Goal: Task Accomplishment & Management: Complete application form

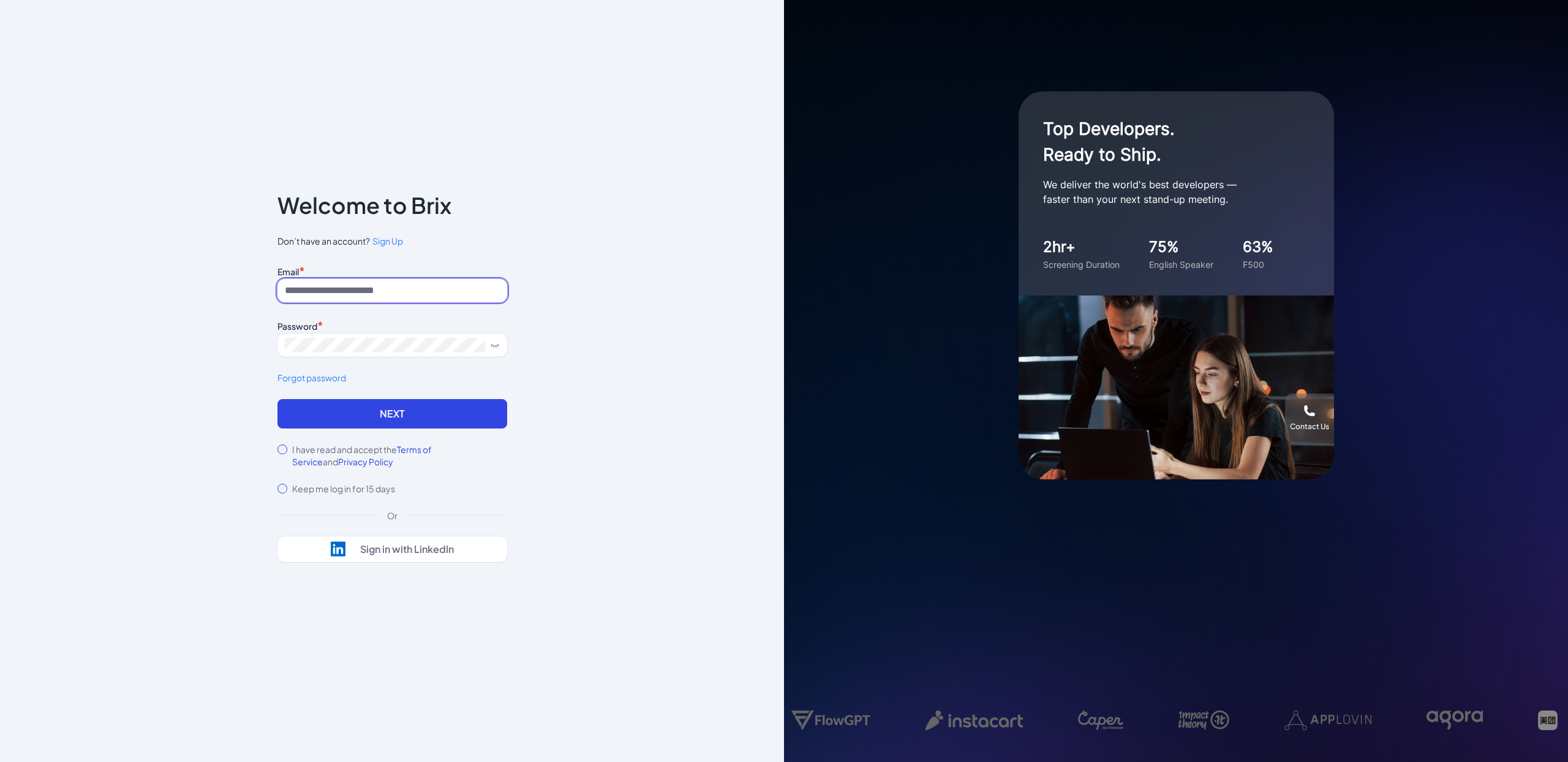
click at [364, 286] on input at bounding box center [392, 290] width 230 height 23
click at [396, 243] on span "Sign Up" at bounding box center [388, 241] width 31 height 11
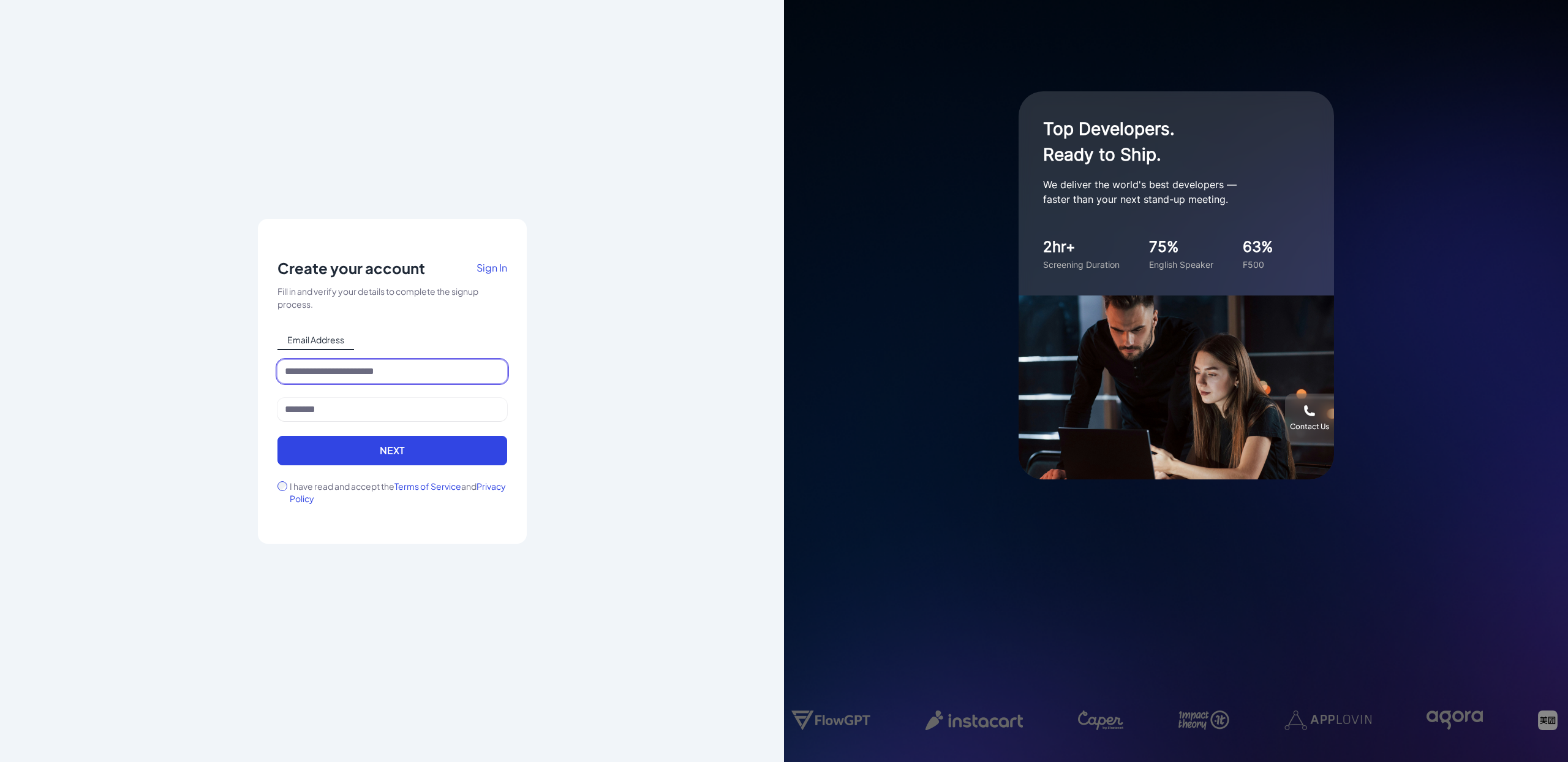
click at [365, 364] on input at bounding box center [392, 371] width 230 height 23
type input "**********"
click at [346, 408] on input at bounding box center [392, 410] width 230 height 23
type input "*****"
click at [377, 456] on button "Next" at bounding box center [392, 451] width 230 height 29
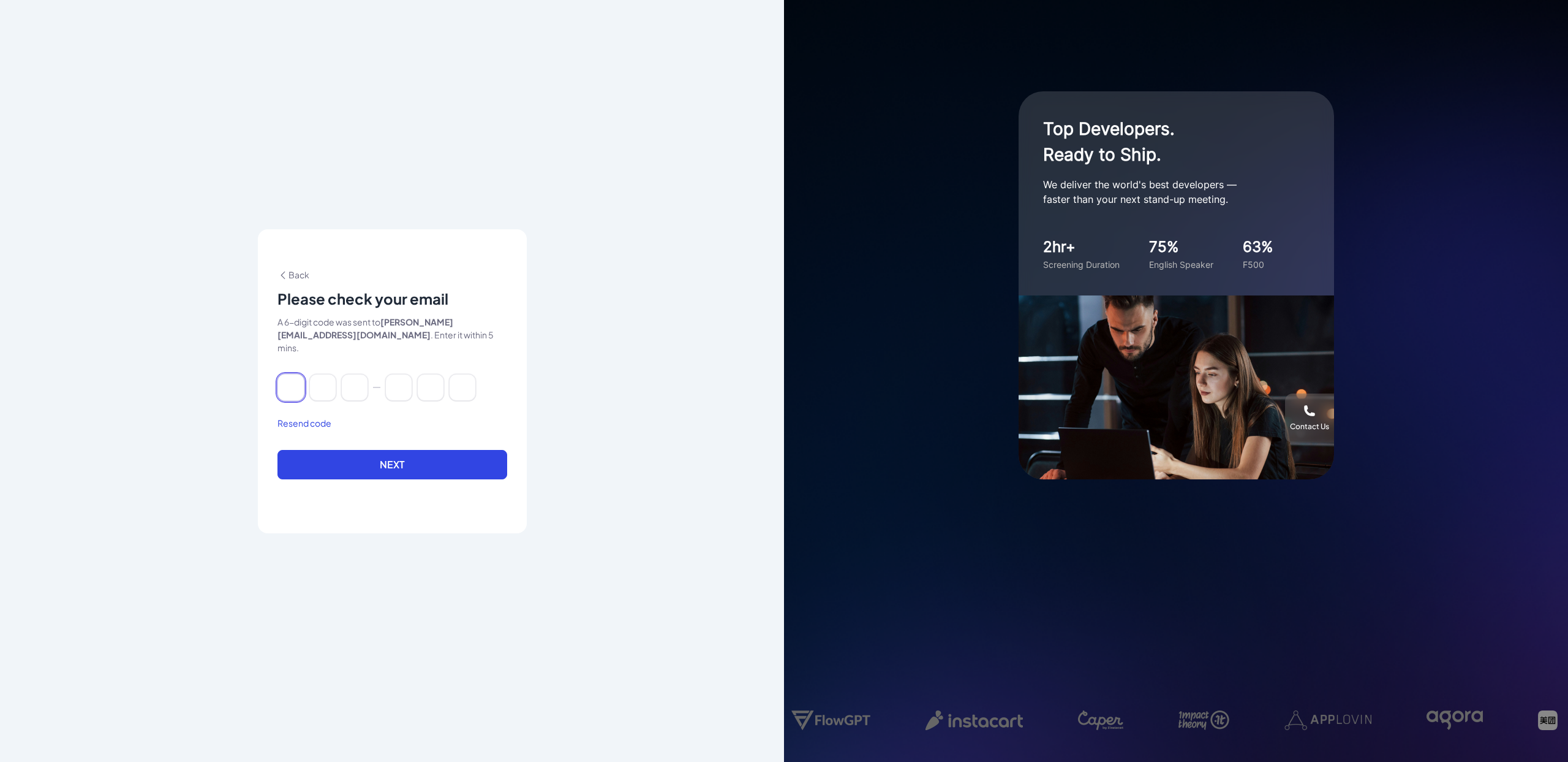
click at [291, 379] on input at bounding box center [291, 387] width 27 height 27
paste input "******"
type input "*"
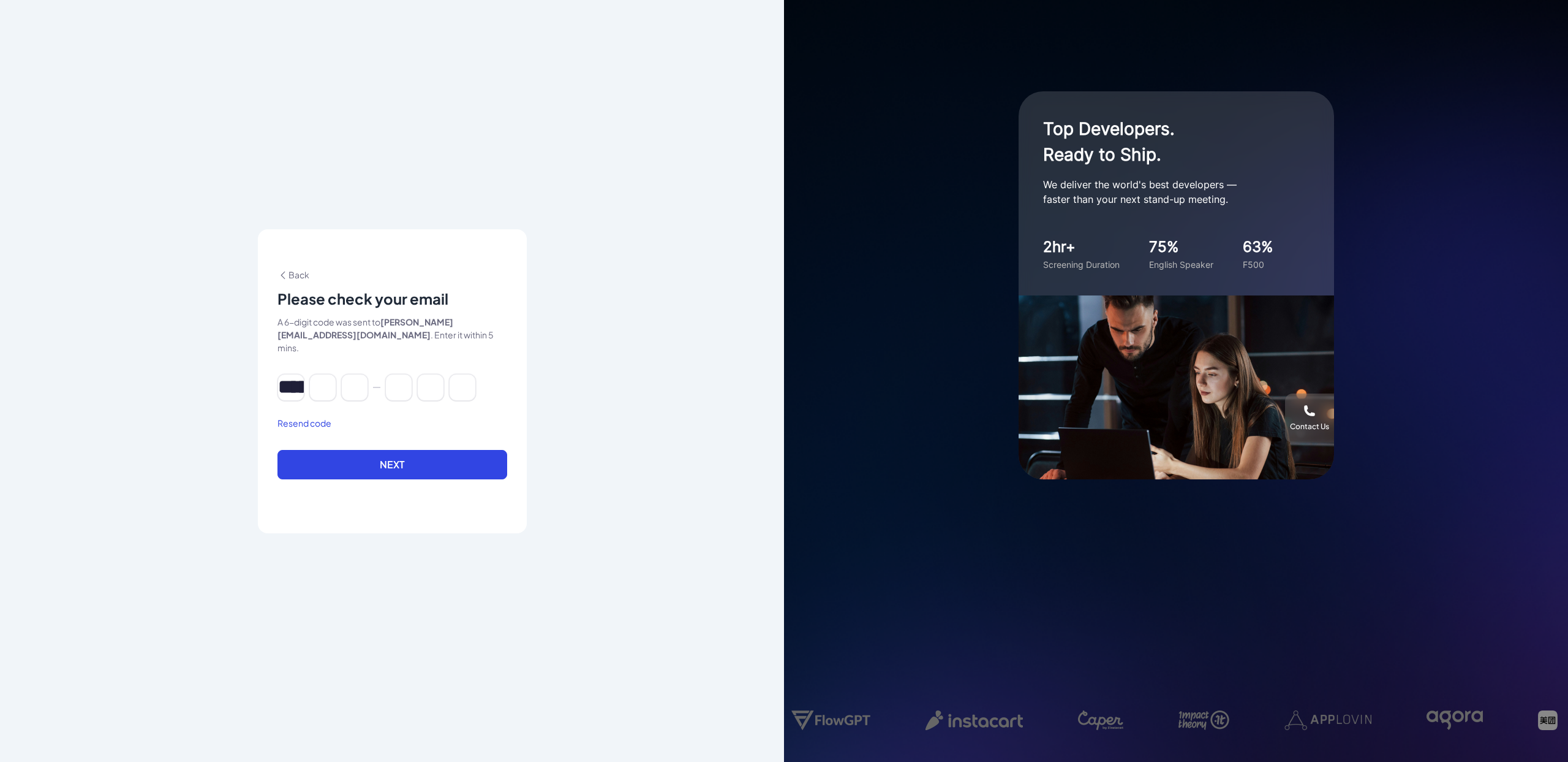
type input "*"
click at [394, 450] on button "Next" at bounding box center [392, 465] width 230 height 29
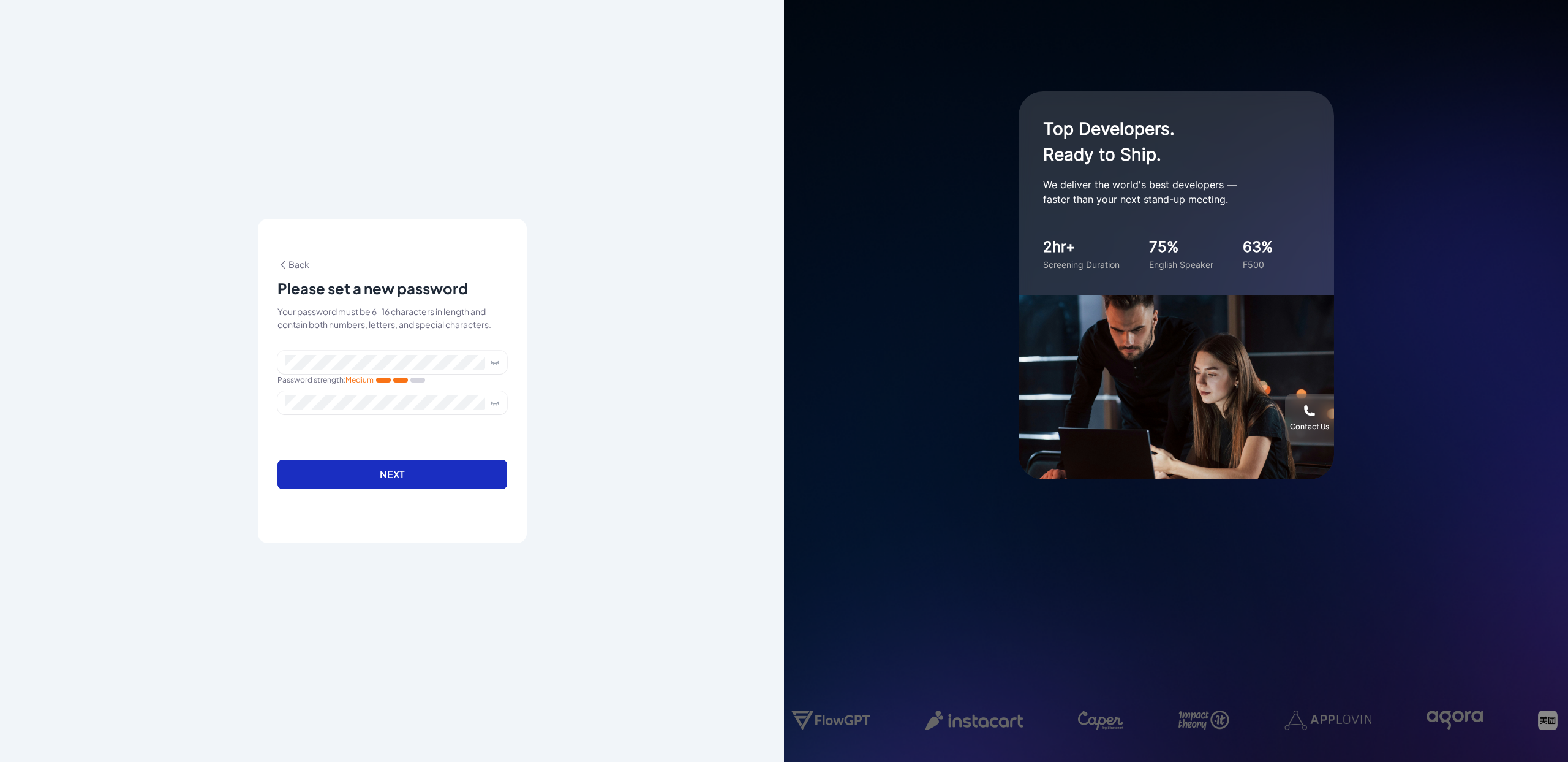
click at [406, 474] on button "Next" at bounding box center [392, 475] width 230 height 29
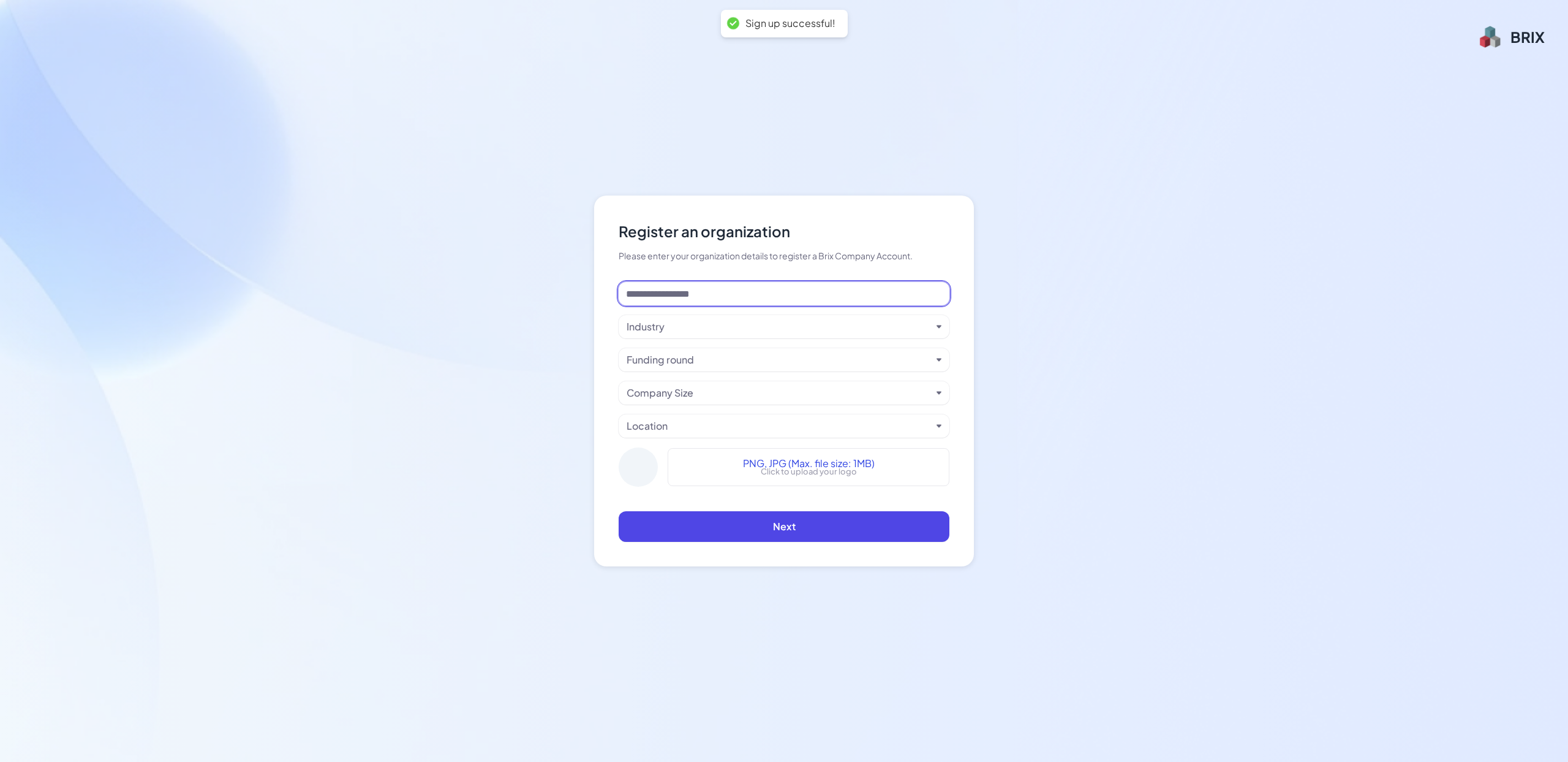
click at [713, 292] on input at bounding box center [784, 294] width 331 height 23
type input "**********"
click at [716, 319] on div "Industry" at bounding box center [779, 327] width 305 height 15
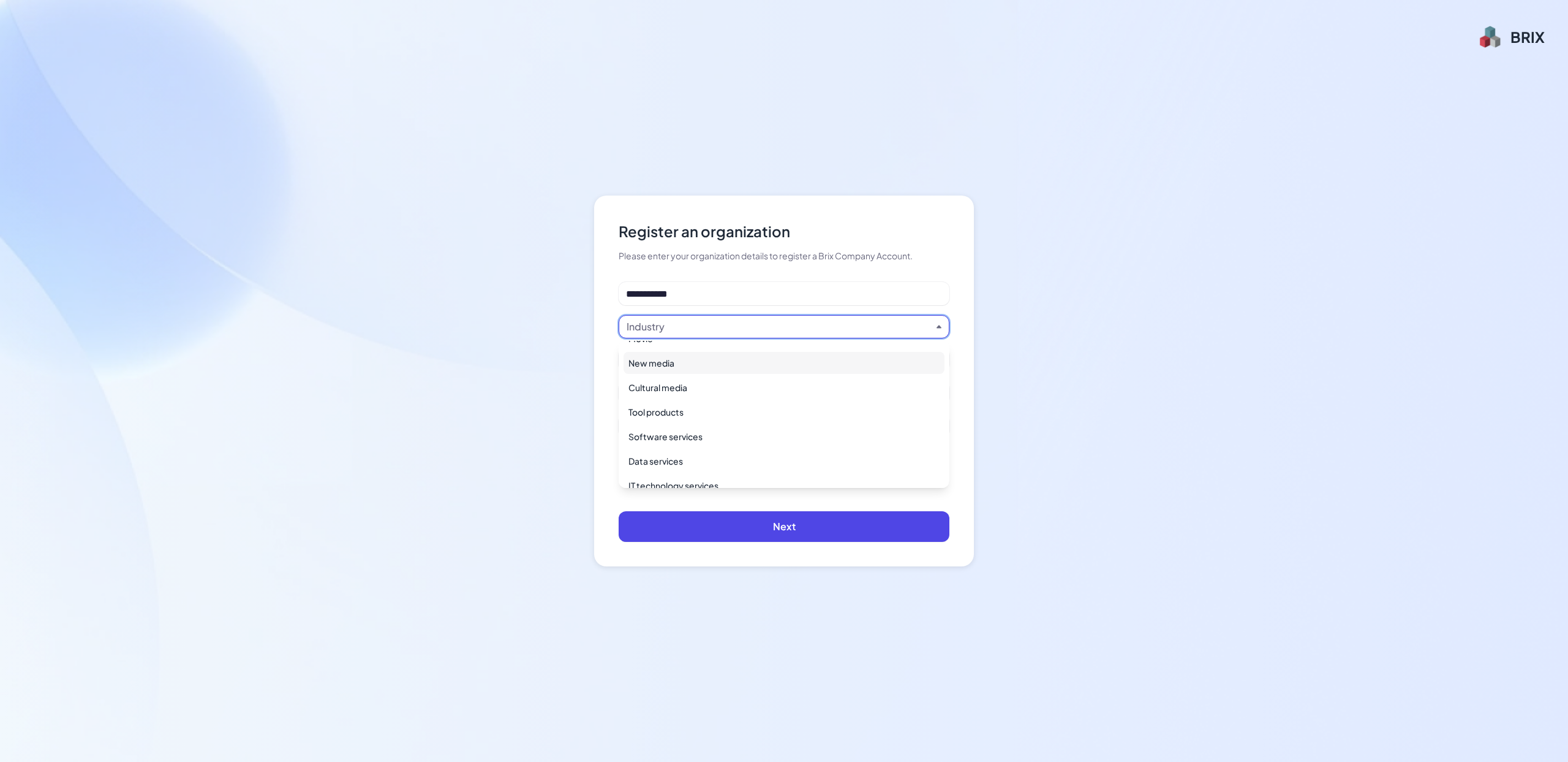
scroll to position [142, 0]
click at [716, 441] on div "Software services" at bounding box center [784, 436] width 321 height 22
click at [668, 361] on div "Funding round" at bounding box center [660, 360] width 68 height 15
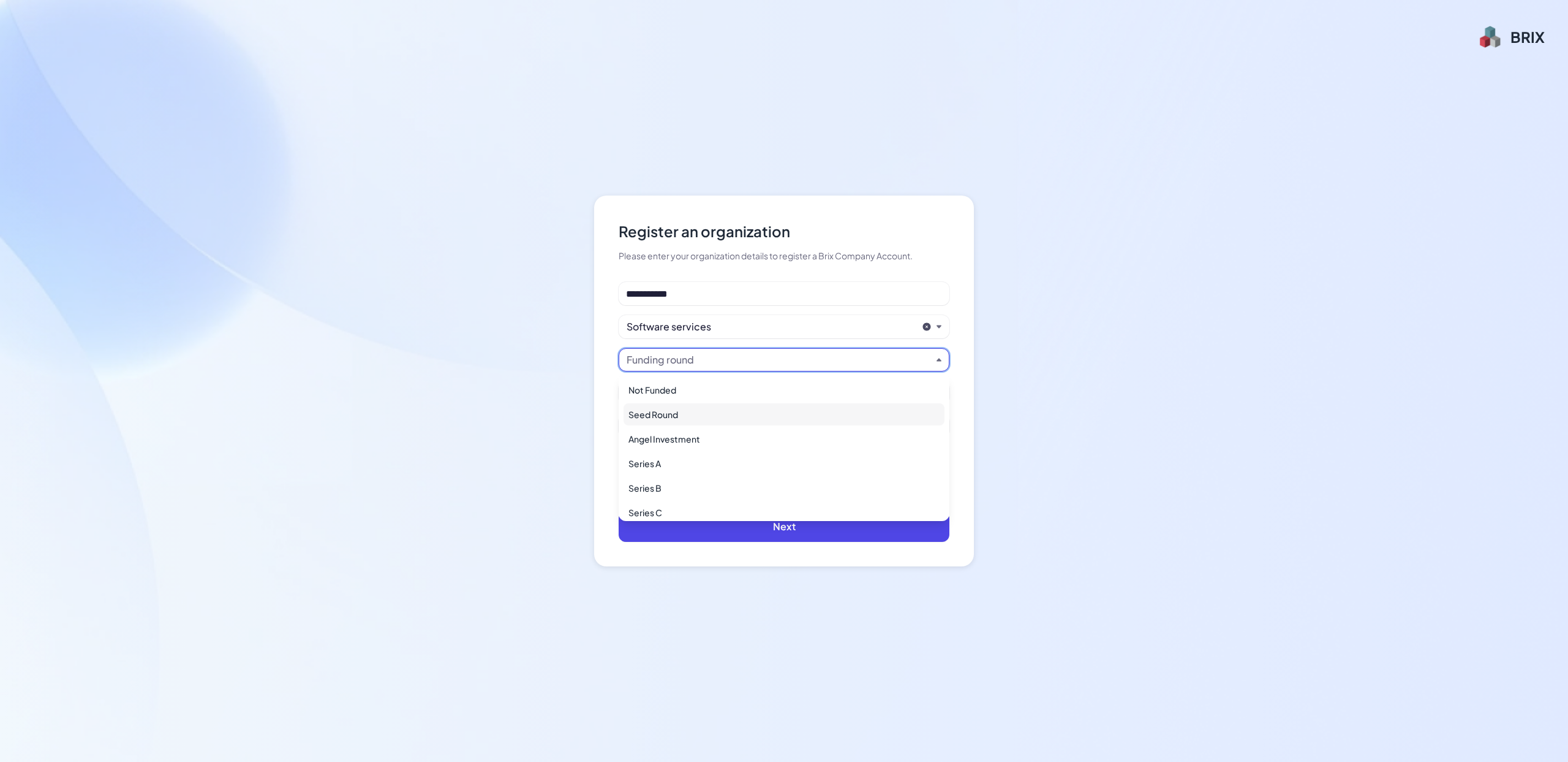
click at [679, 411] on div "Seed Round" at bounding box center [784, 414] width 321 height 22
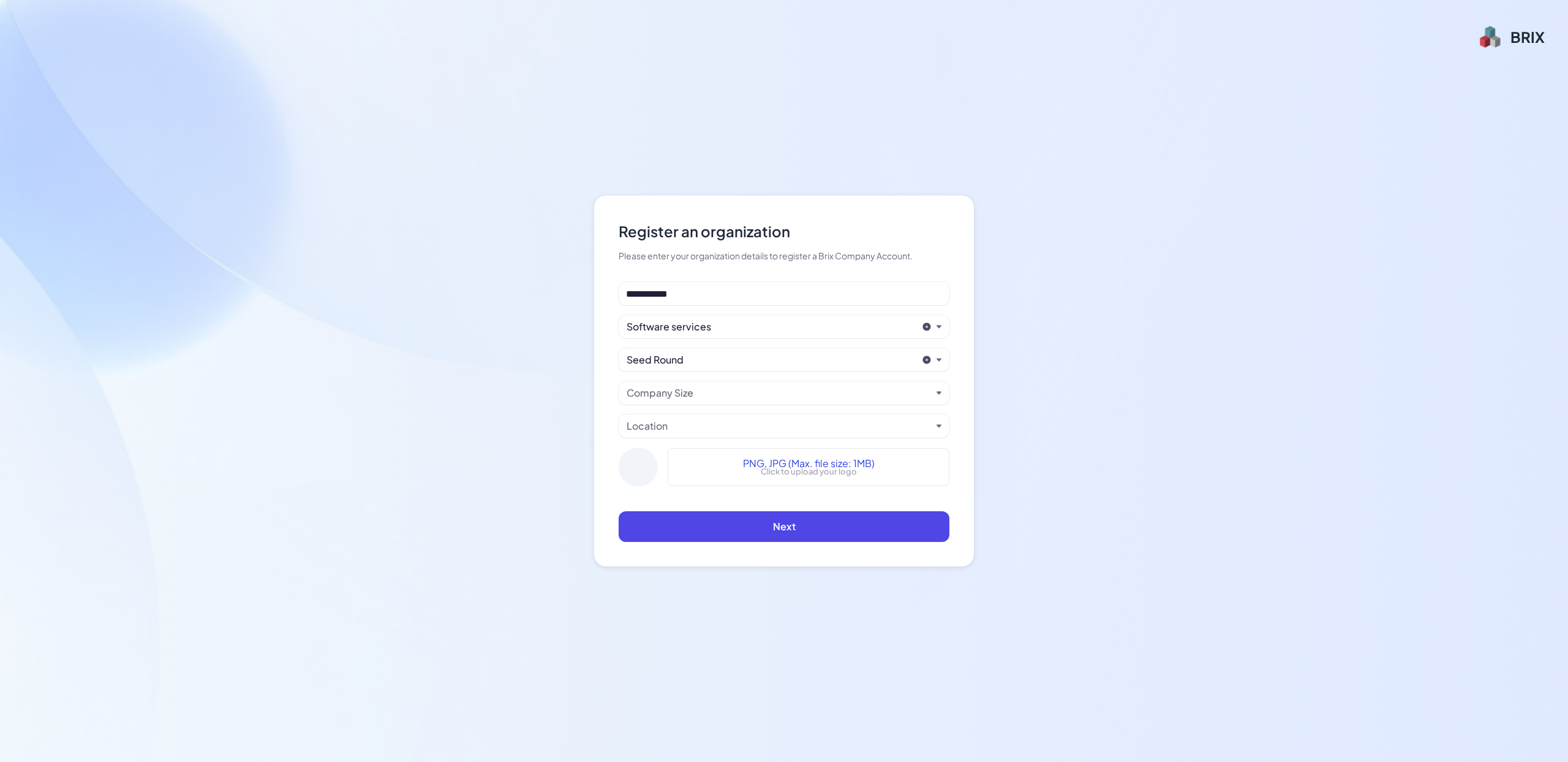
click at [675, 390] on div "Company Size" at bounding box center [660, 393] width 67 height 15
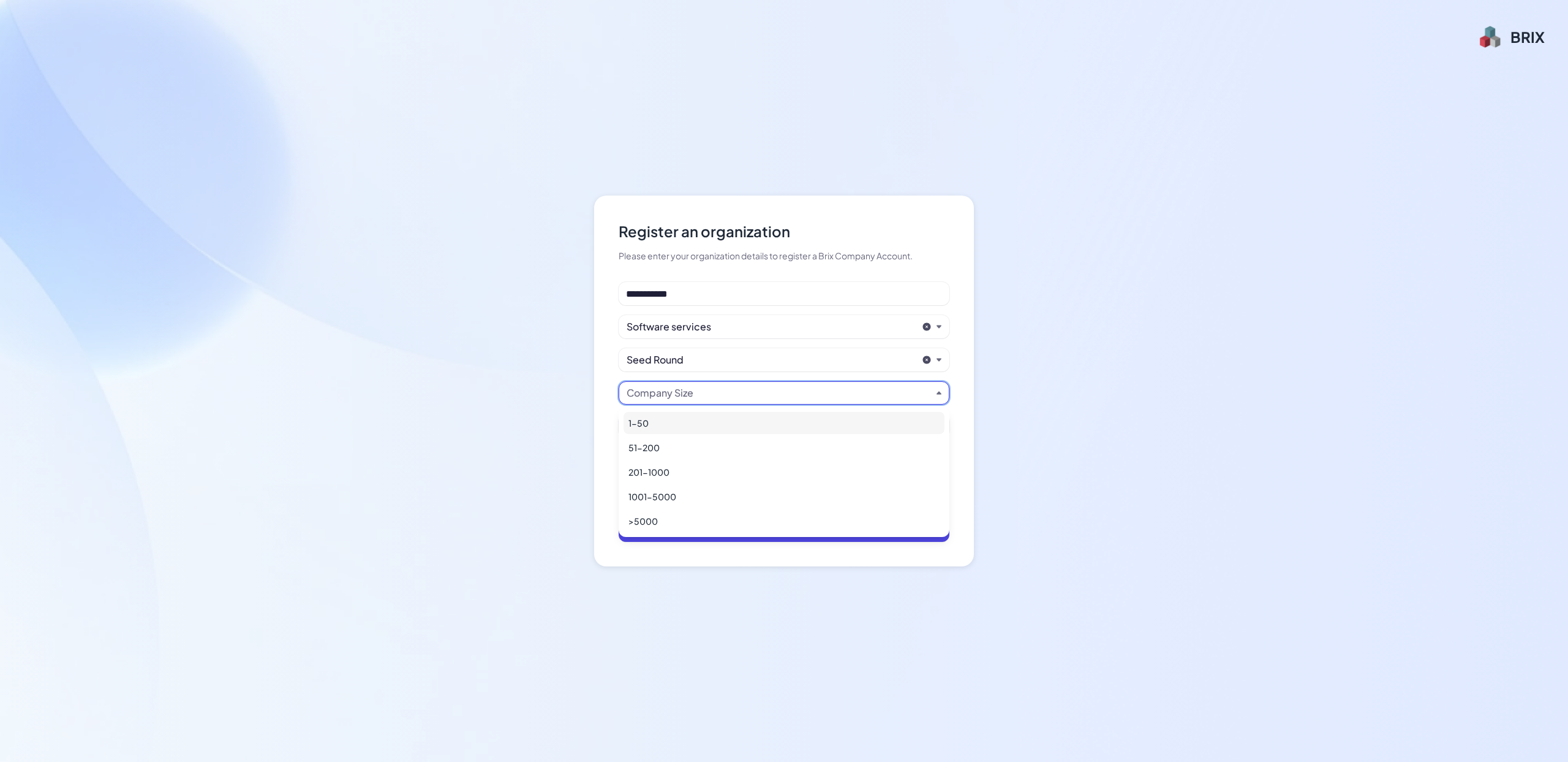
click at [691, 426] on div "1-50" at bounding box center [784, 423] width 321 height 22
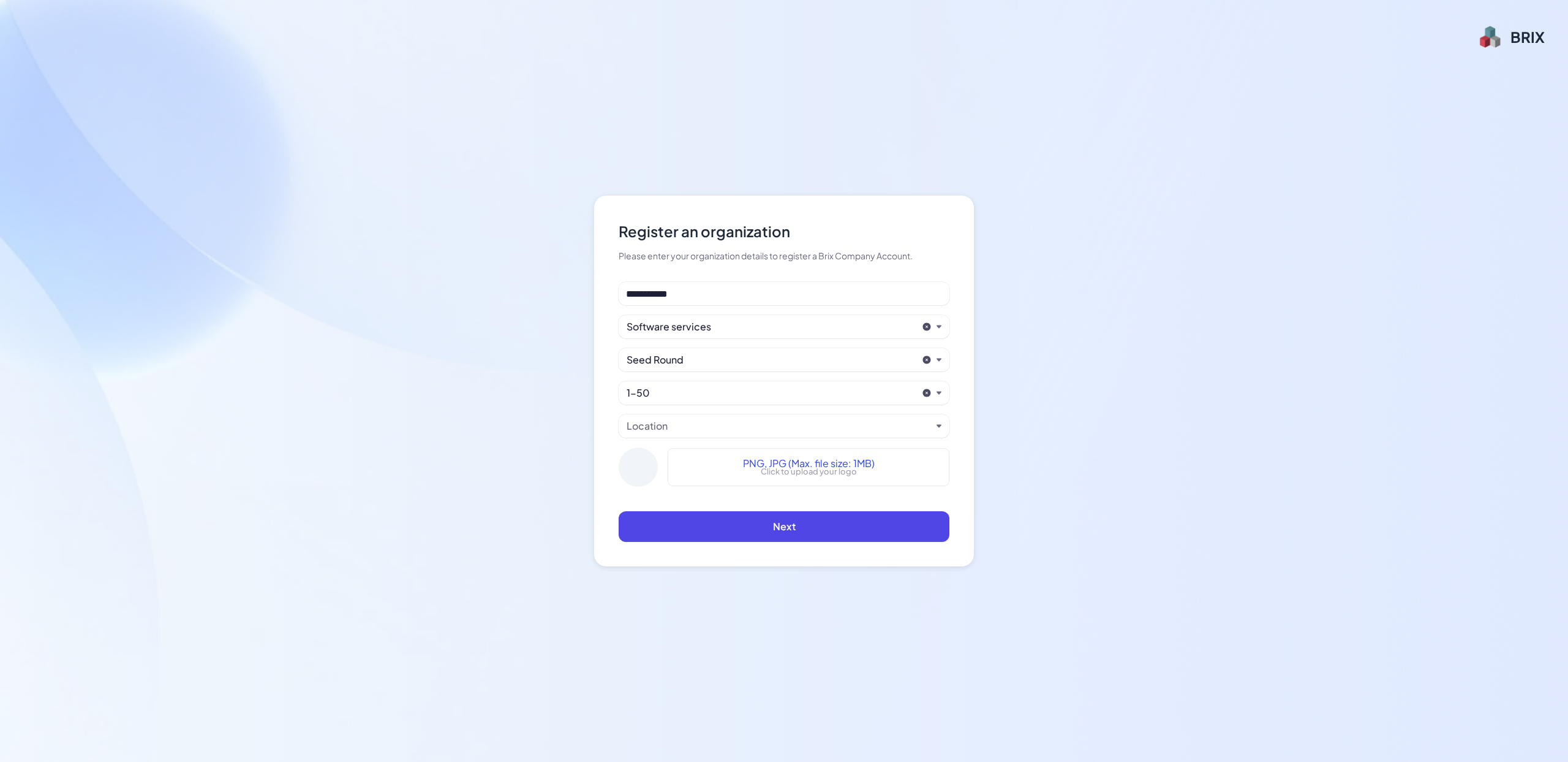
click at [673, 430] on div "Location" at bounding box center [779, 426] width 305 height 15
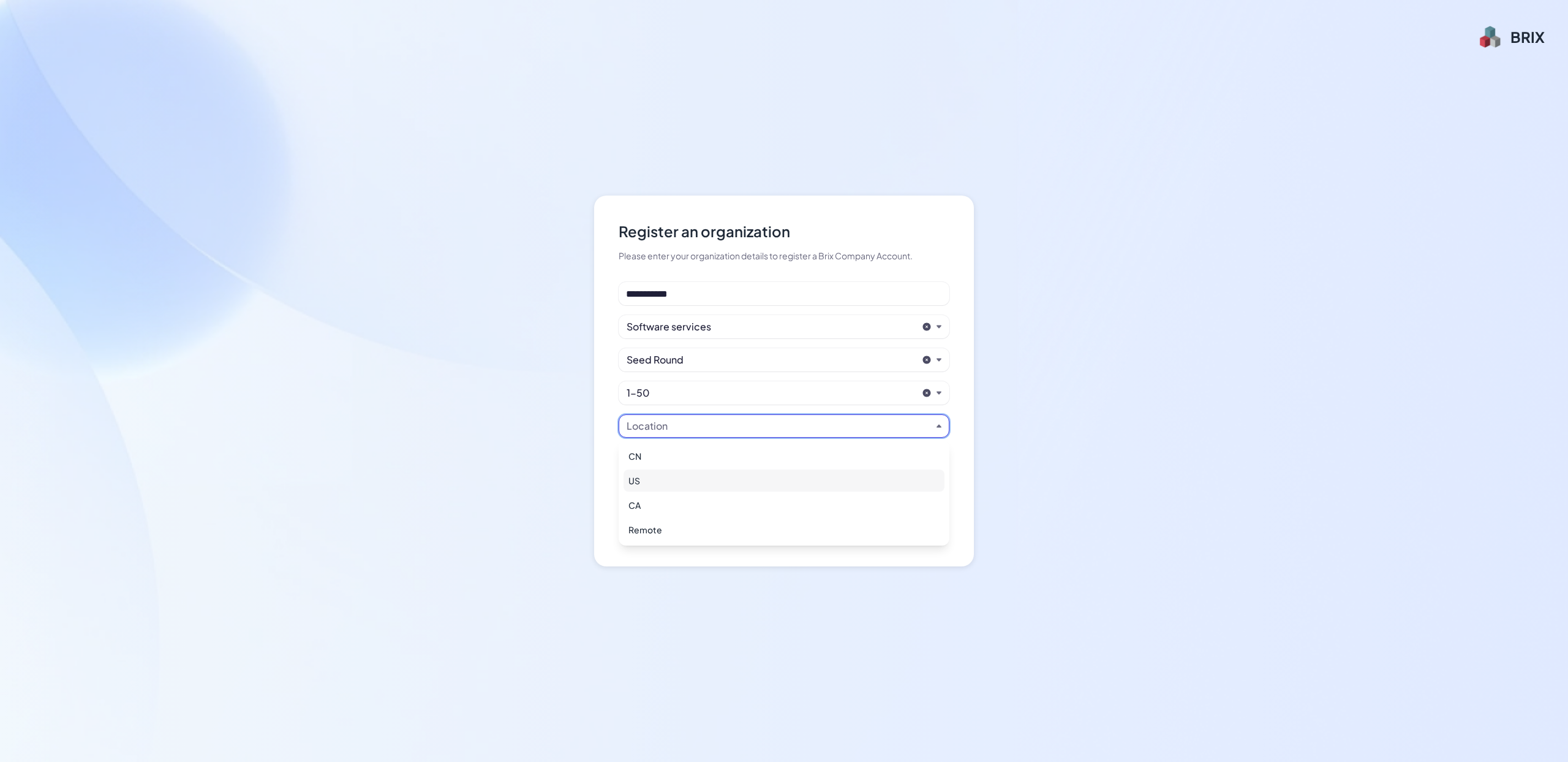
drag, startPoint x: 659, startPoint y: 489, endPoint x: 658, endPoint y: 473, distance: 16.0
click at [659, 489] on div "US" at bounding box center [784, 481] width 321 height 22
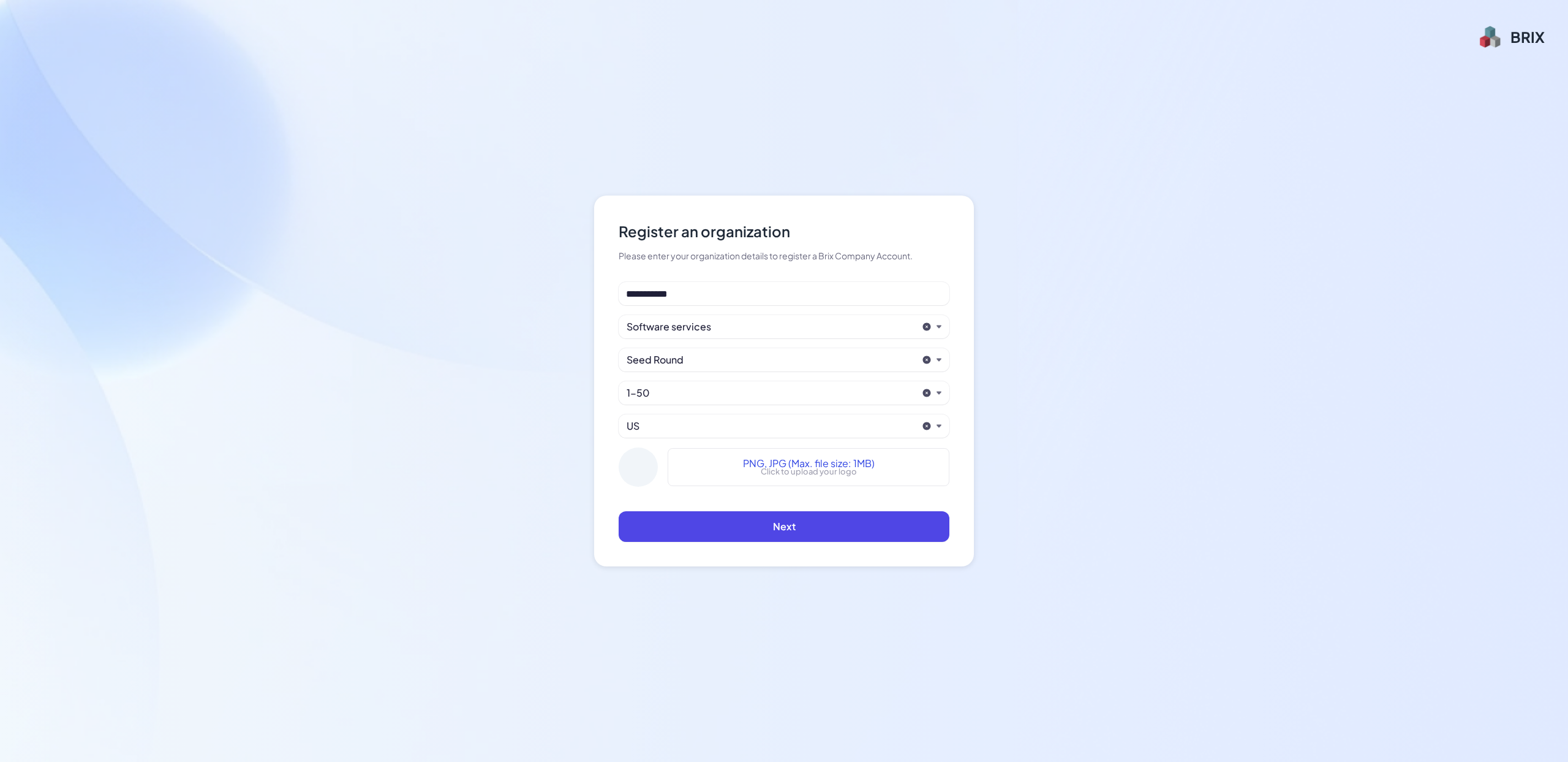
click at [685, 425] on div "US" at bounding box center [771, 426] width 290 height 15
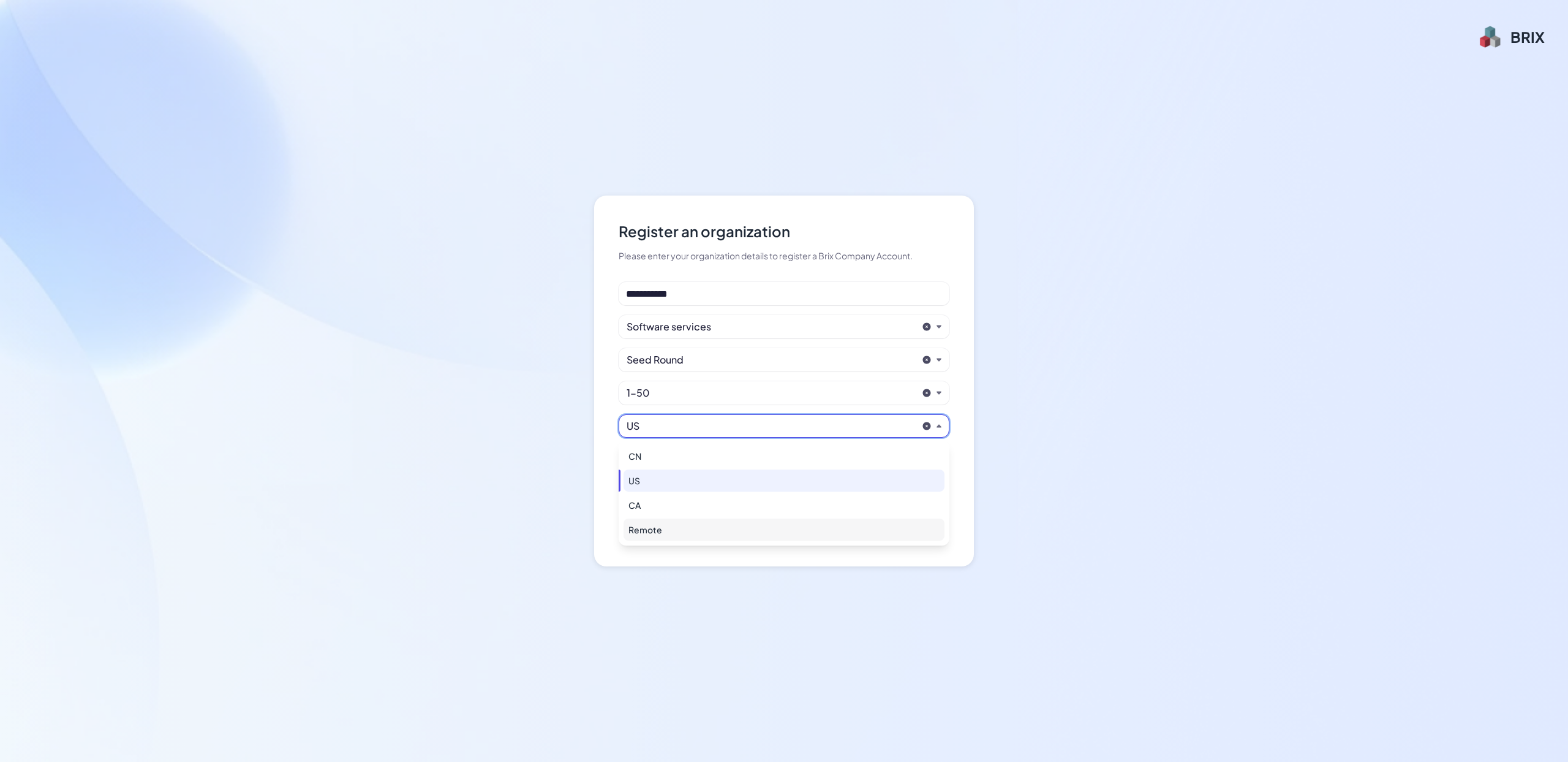
click at [642, 534] on div "Remote" at bounding box center [784, 529] width 321 height 22
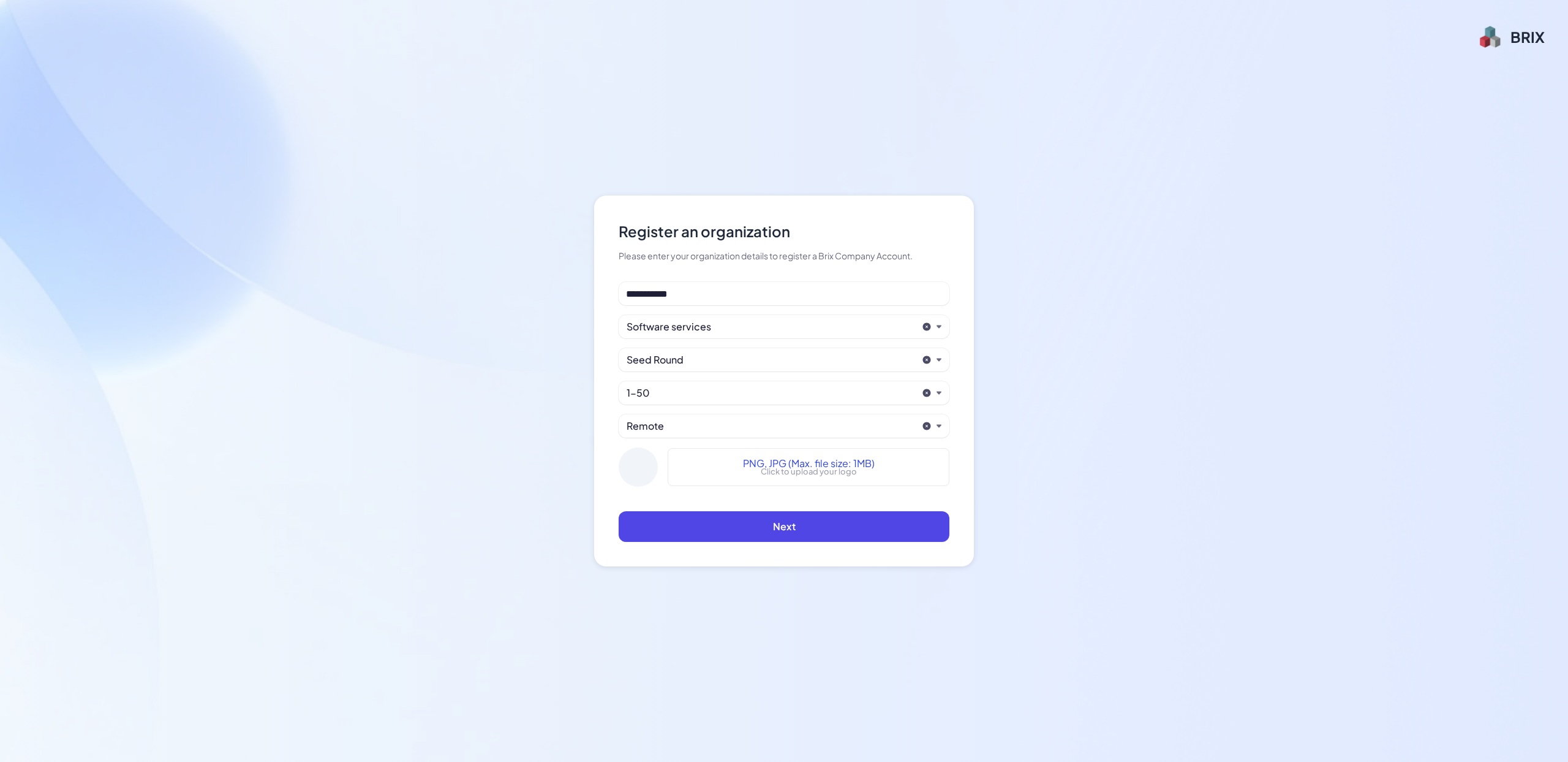
click at [523, 443] on div "**********" at bounding box center [784, 381] width 1568 height 762
click at [778, 530] on span "Next" at bounding box center [784, 526] width 23 height 13
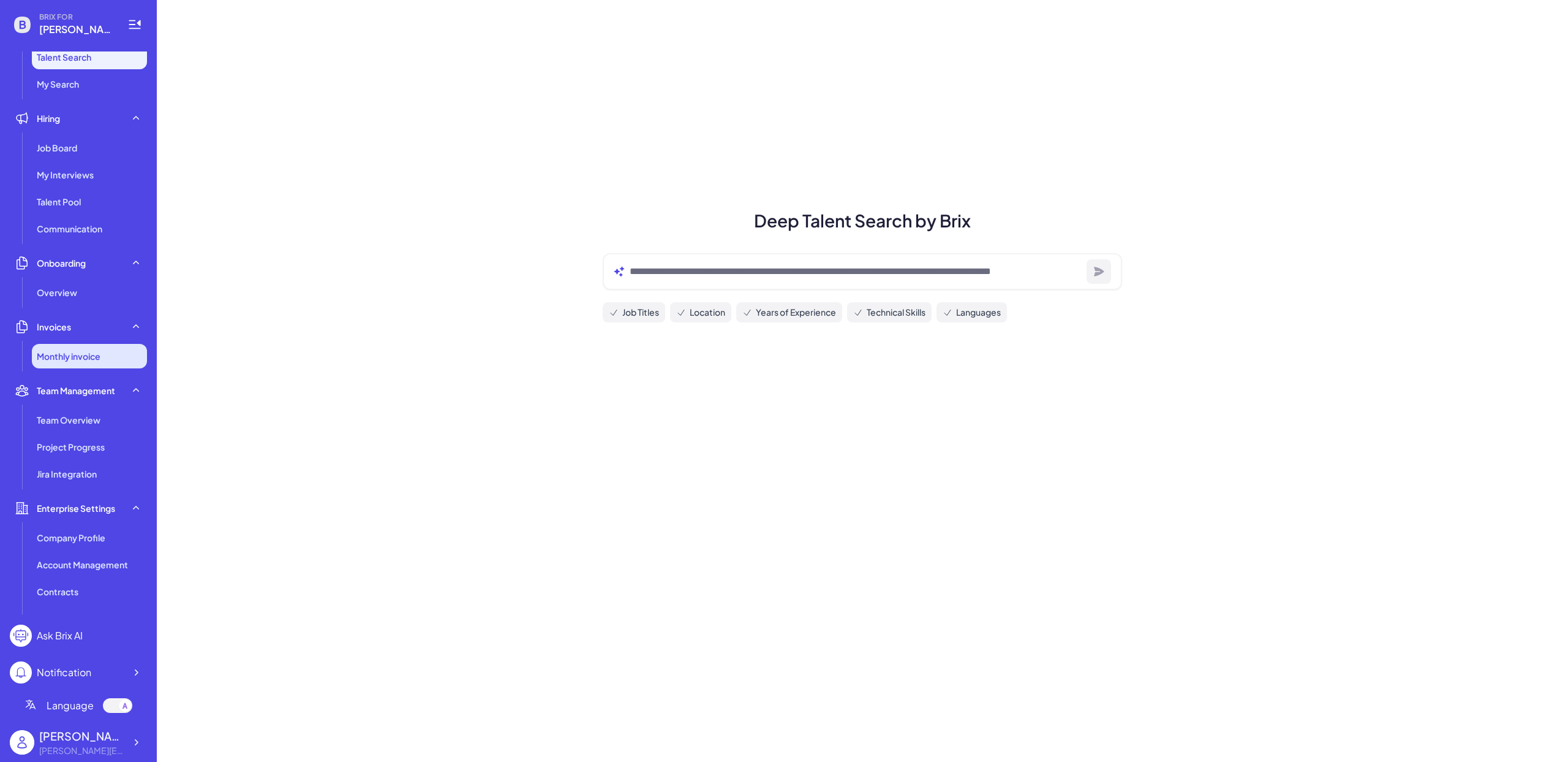
scroll to position [82, 0]
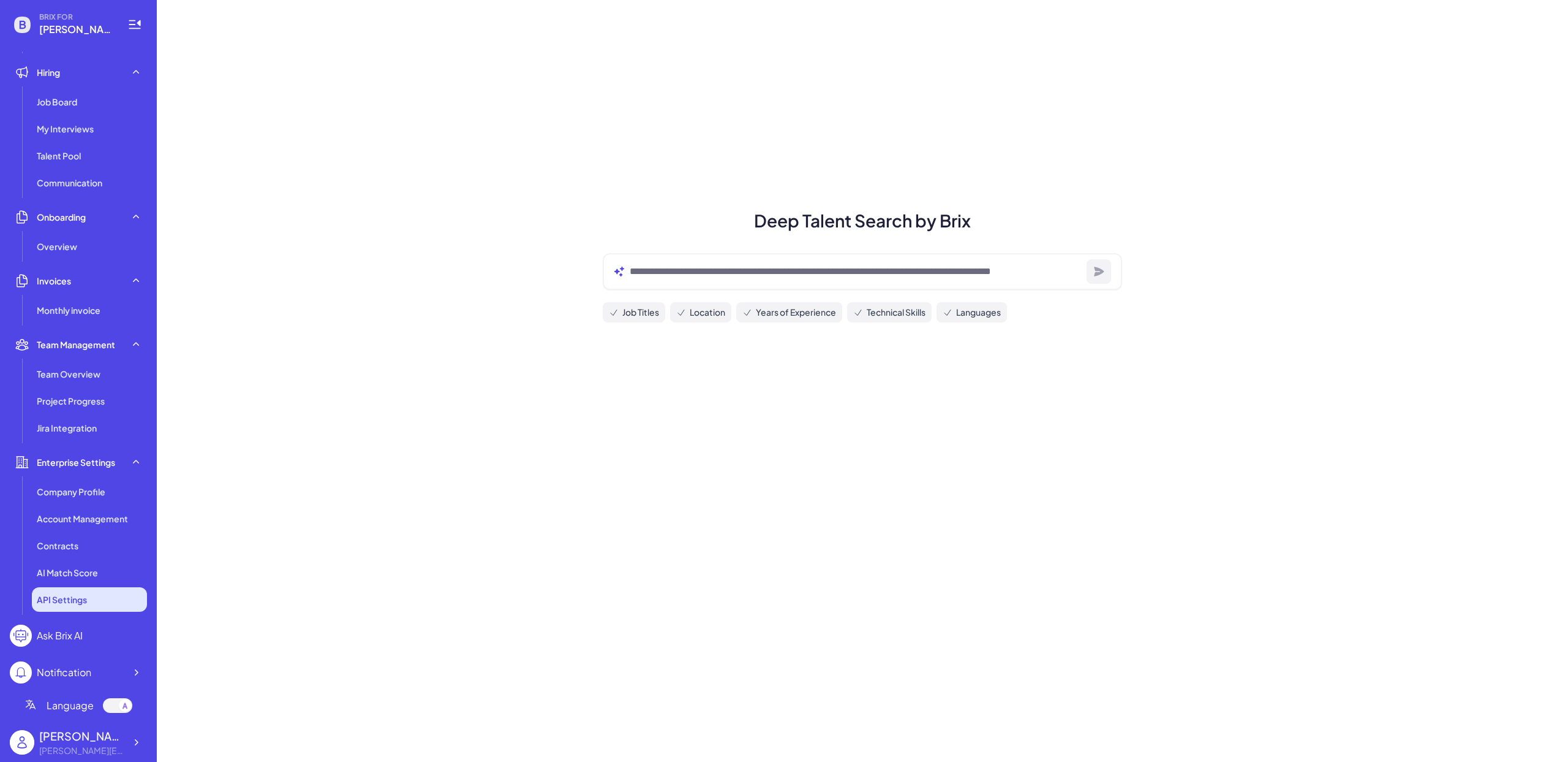
click at [88, 603] on li "API Settings" at bounding box center [90, 599] width 115 height 25
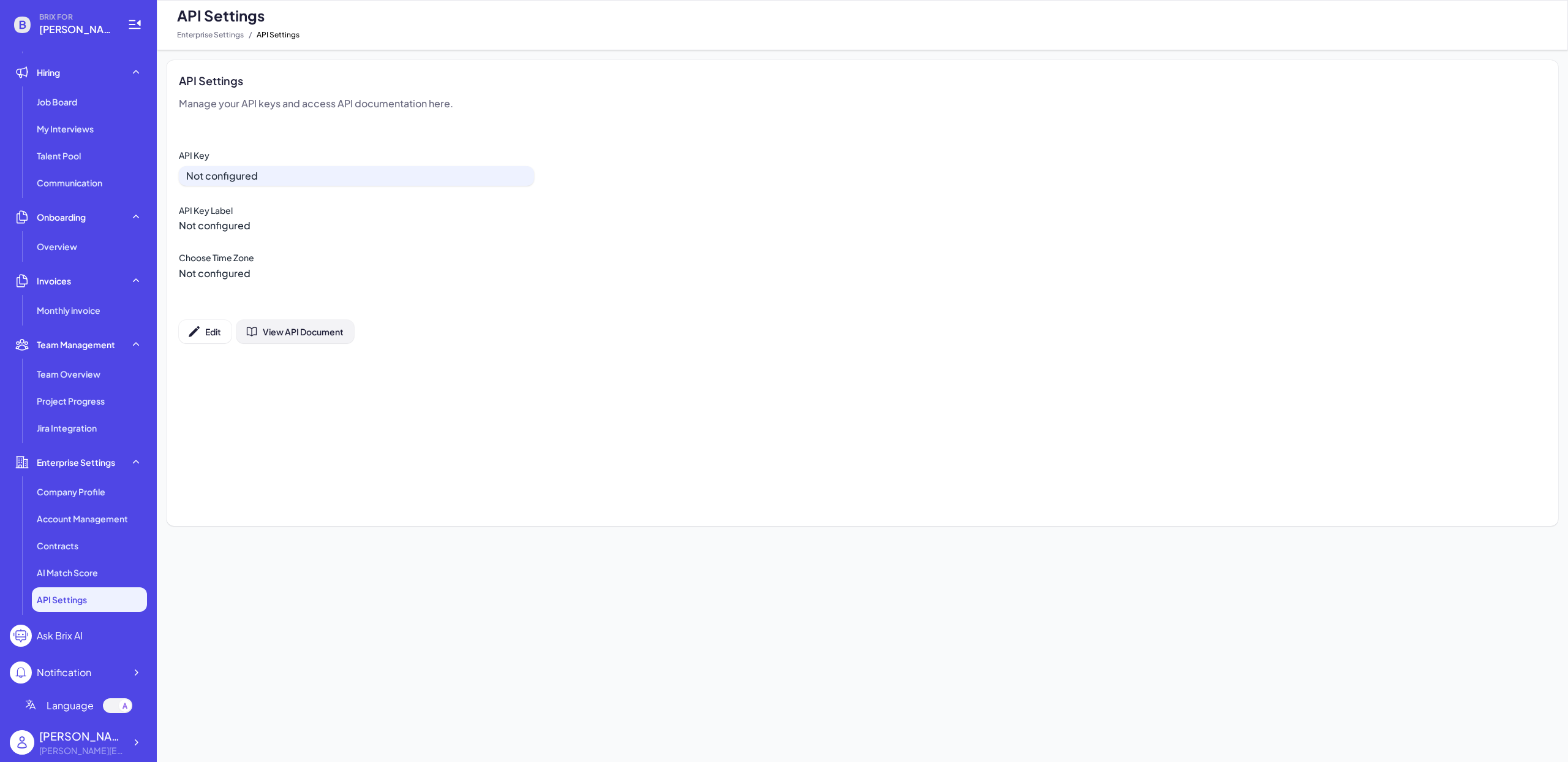
click at [334, 336] on span "View API Document" at bounding box center [303, 332] width 81 height 11
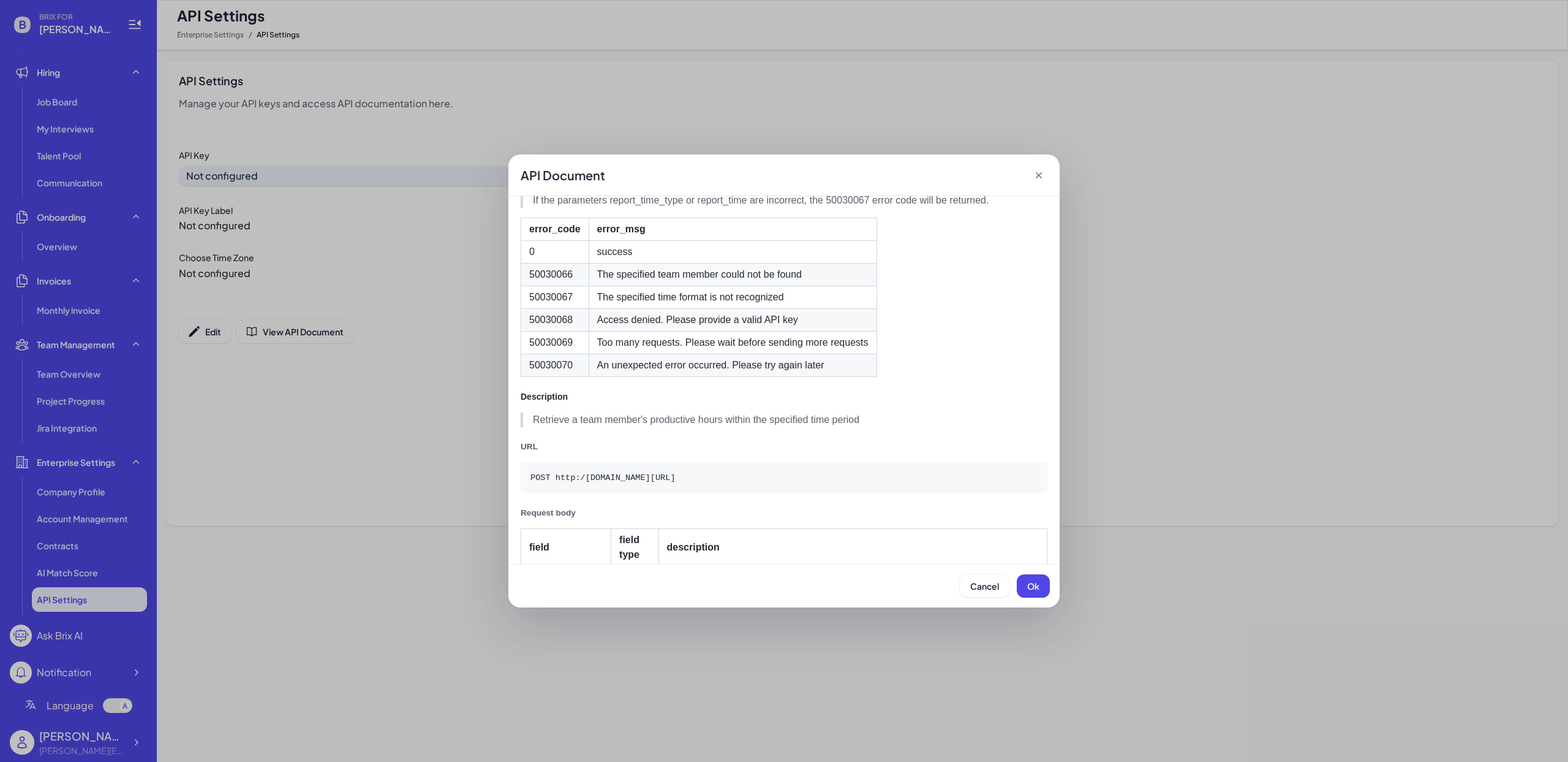
scroll to position [3108, 0]
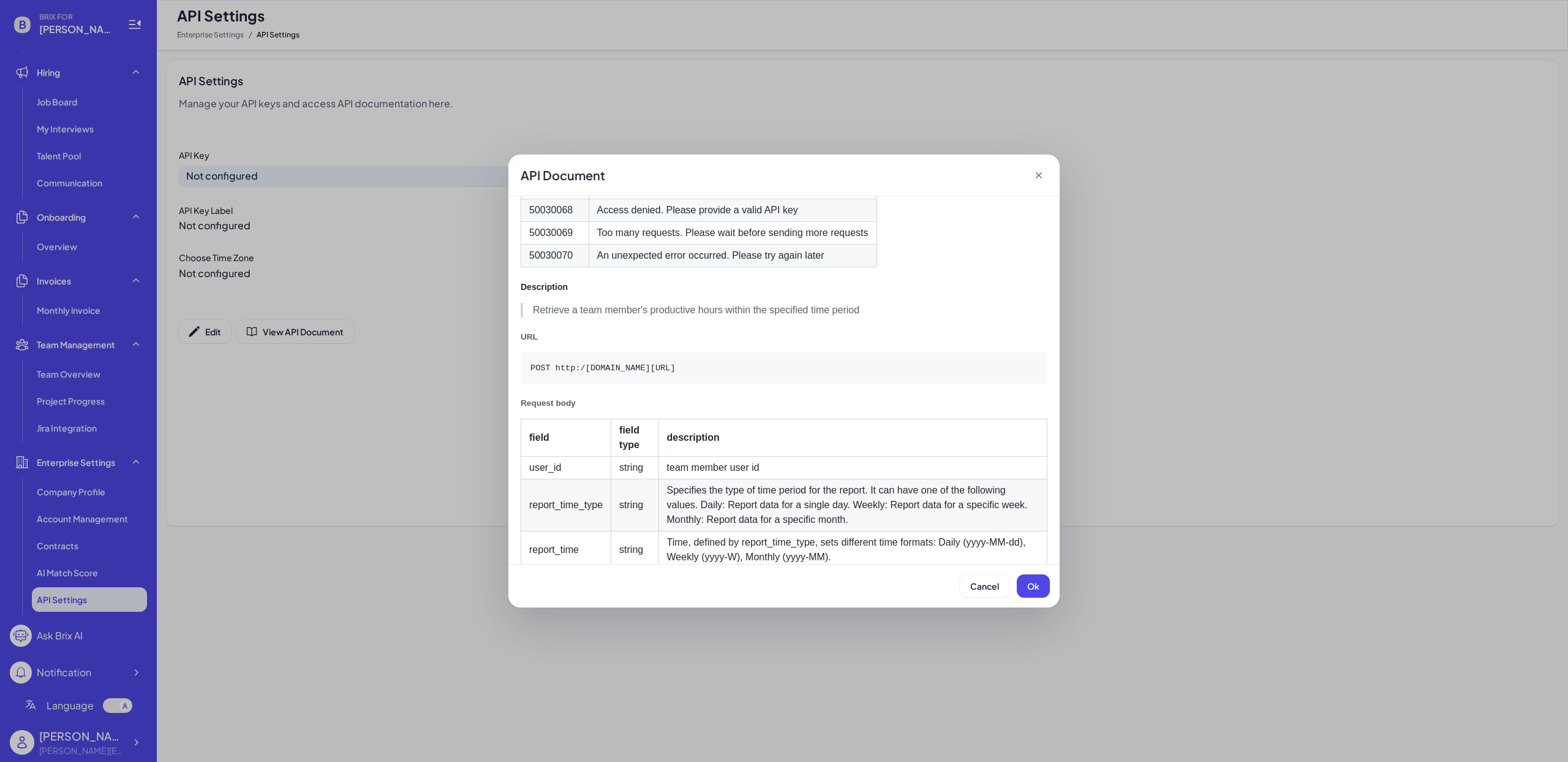
click at [409, 448] on div "API Document Workviz offers an open API that enables retrieval of team members'…" at bounding box center [784, 381] width 1568 height 762
click at [1041, 177] on icon at bounding box center [1039, 175] width 6 height 6
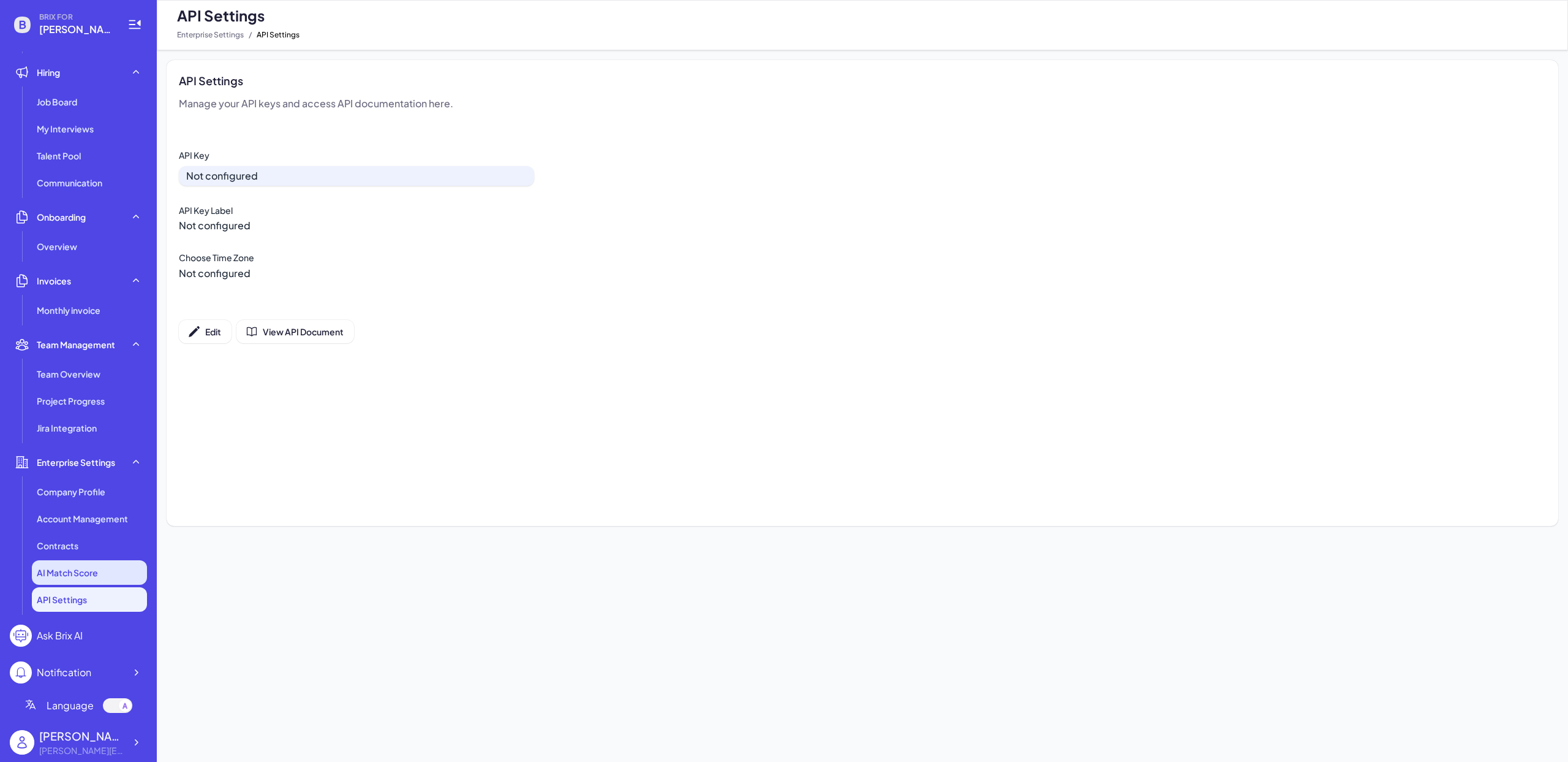
click at [88, 569] on span "AI Match Score" at bounding box center [68, 572] width 61 height 12
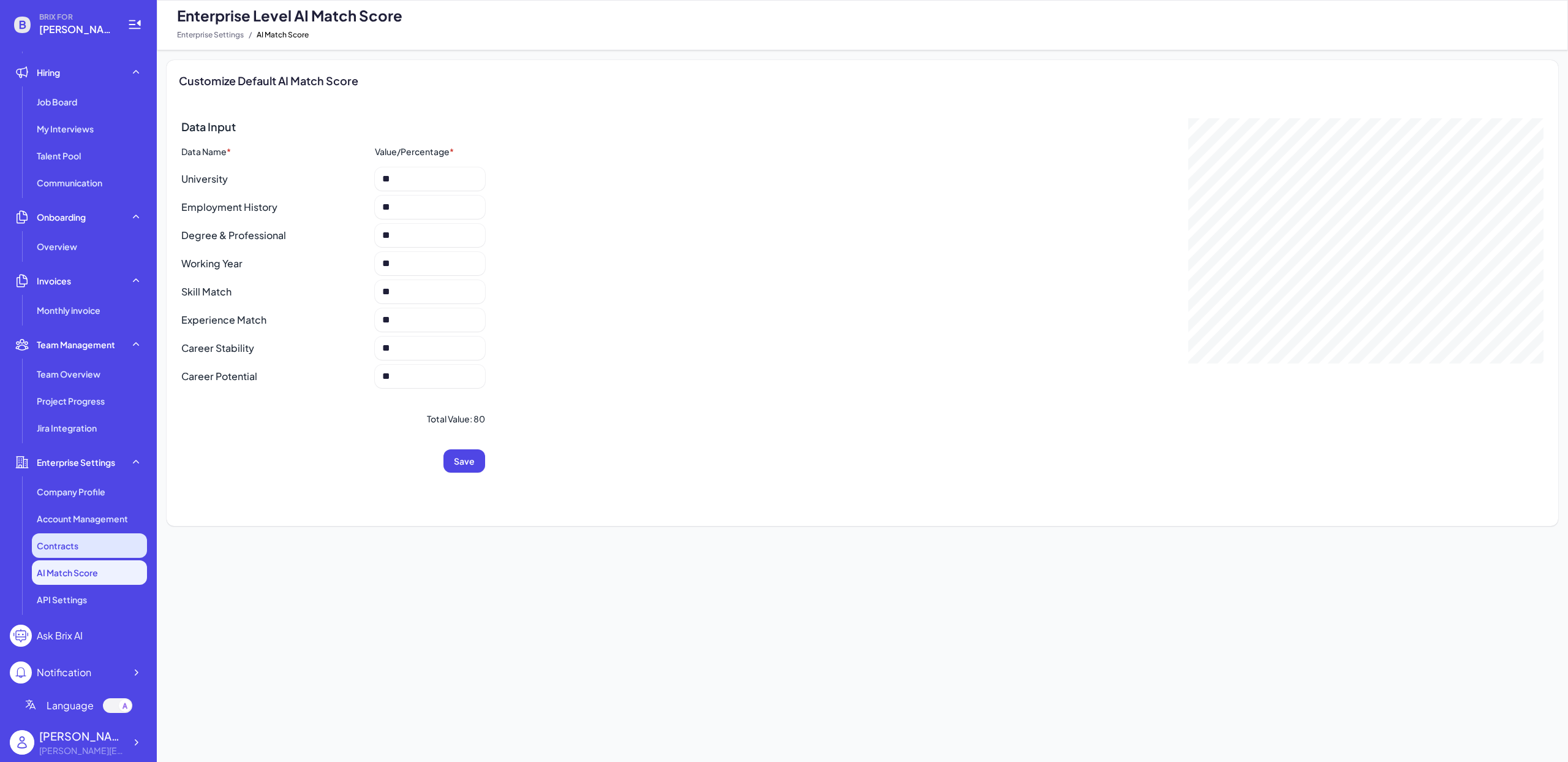
click at [100, 545] on div "Contracts" at bounding box center [90, 545] width 115 height 25
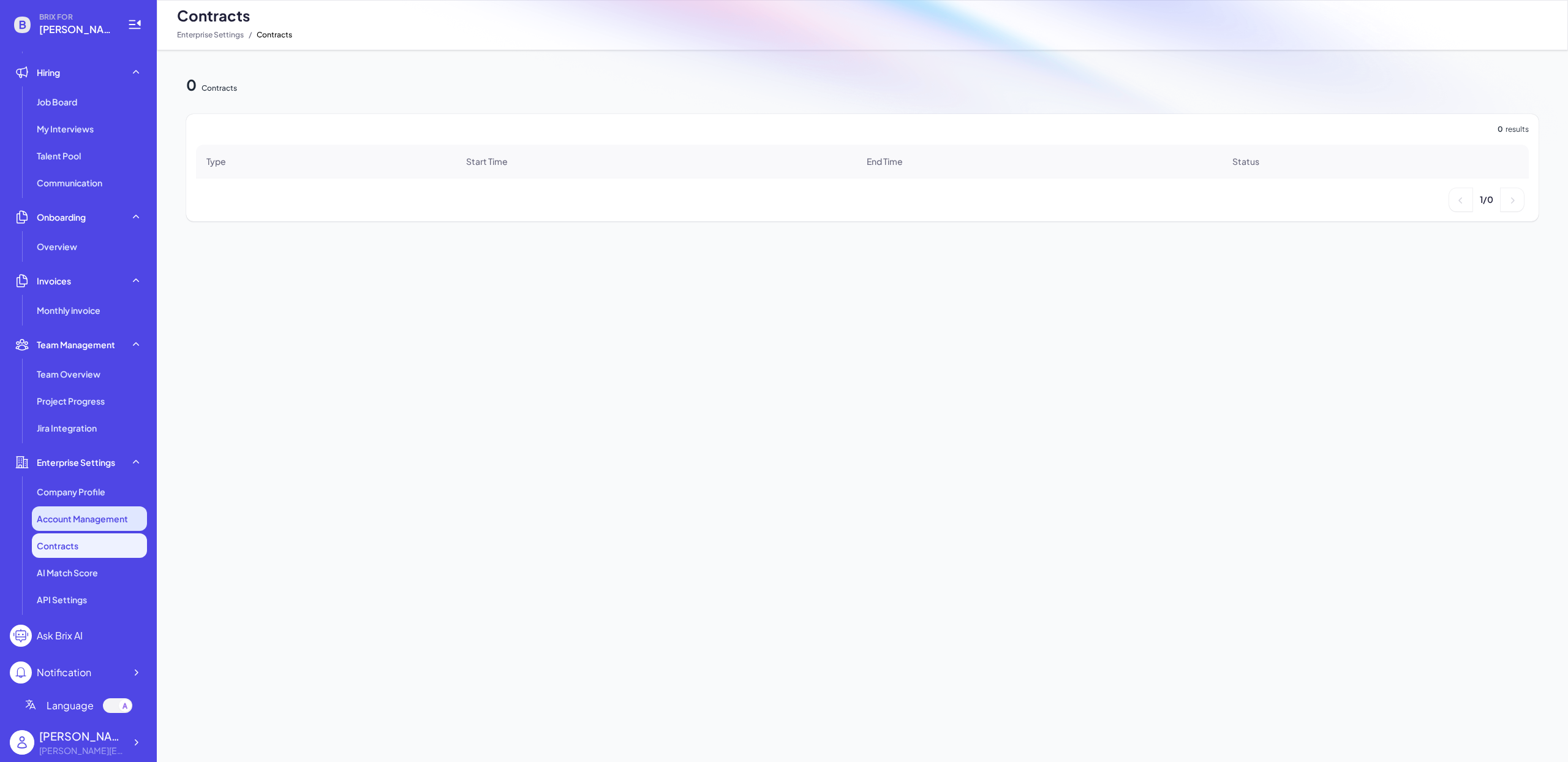
click at [90, 523] on span "Account Management" at bounding box center [82, 518] width 91 height 12
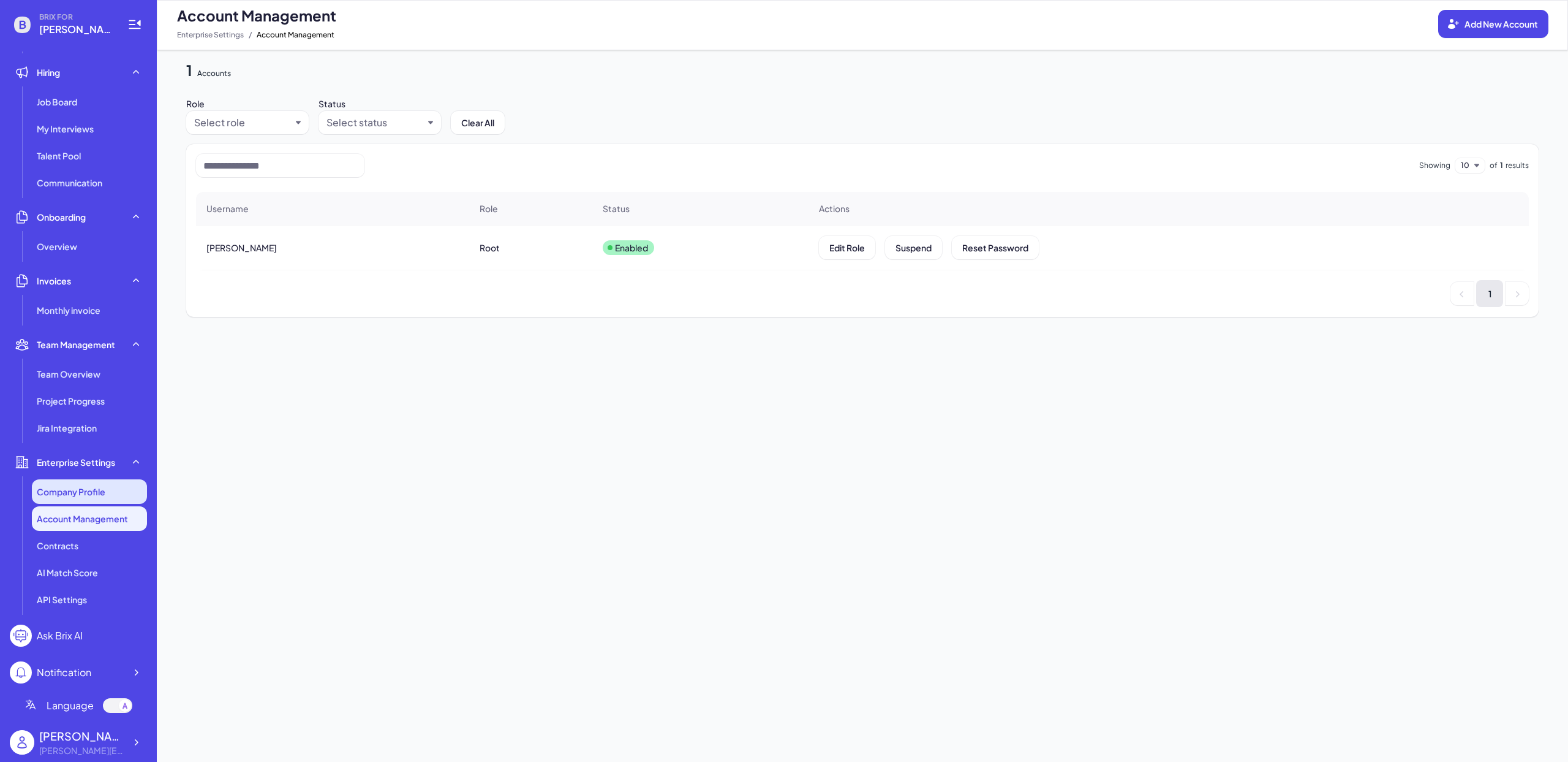
click at [106, 490] on span "Company Profile" at bounding box center [71, 492] width 69 height 12
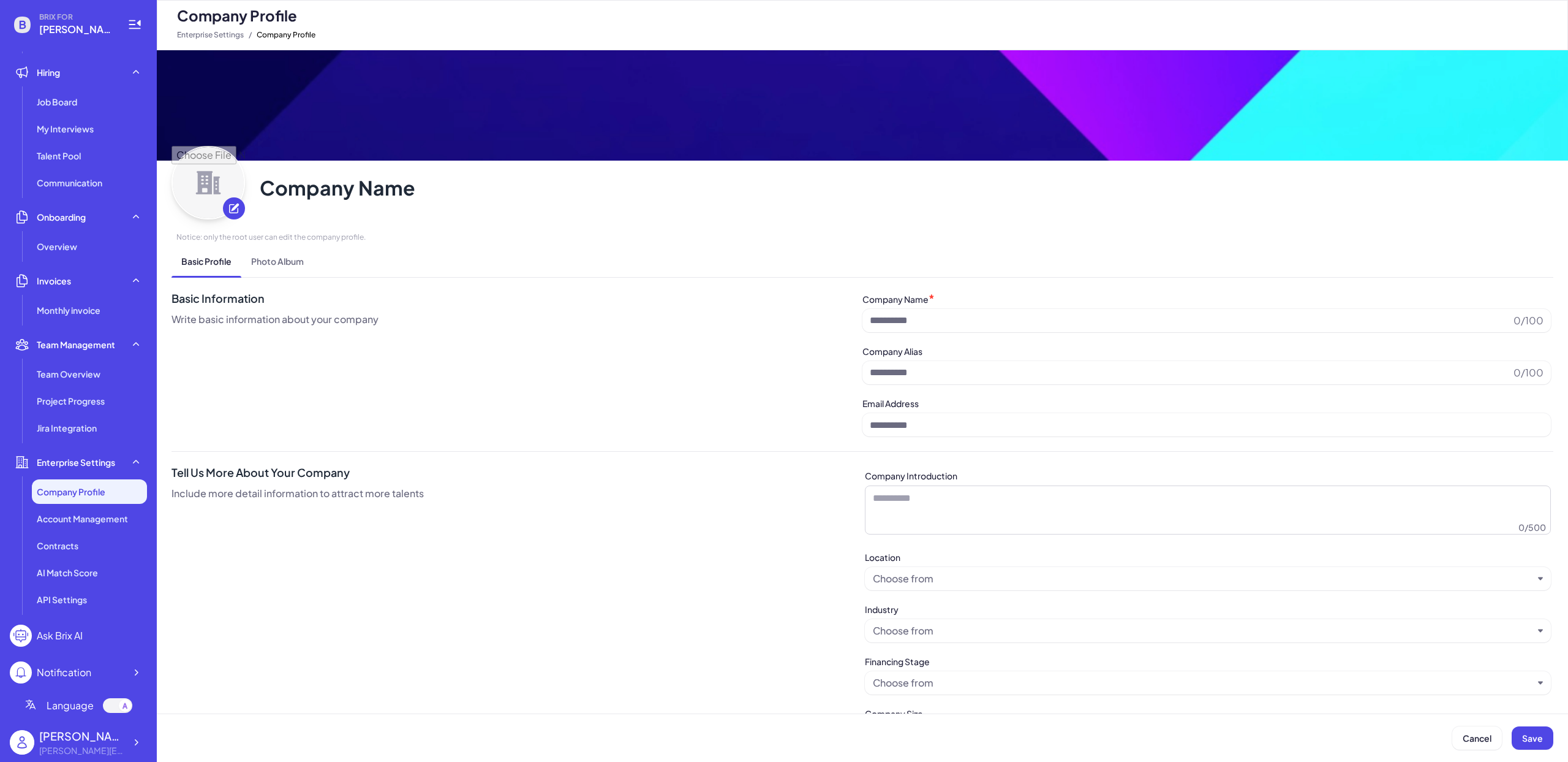
type input "**********"
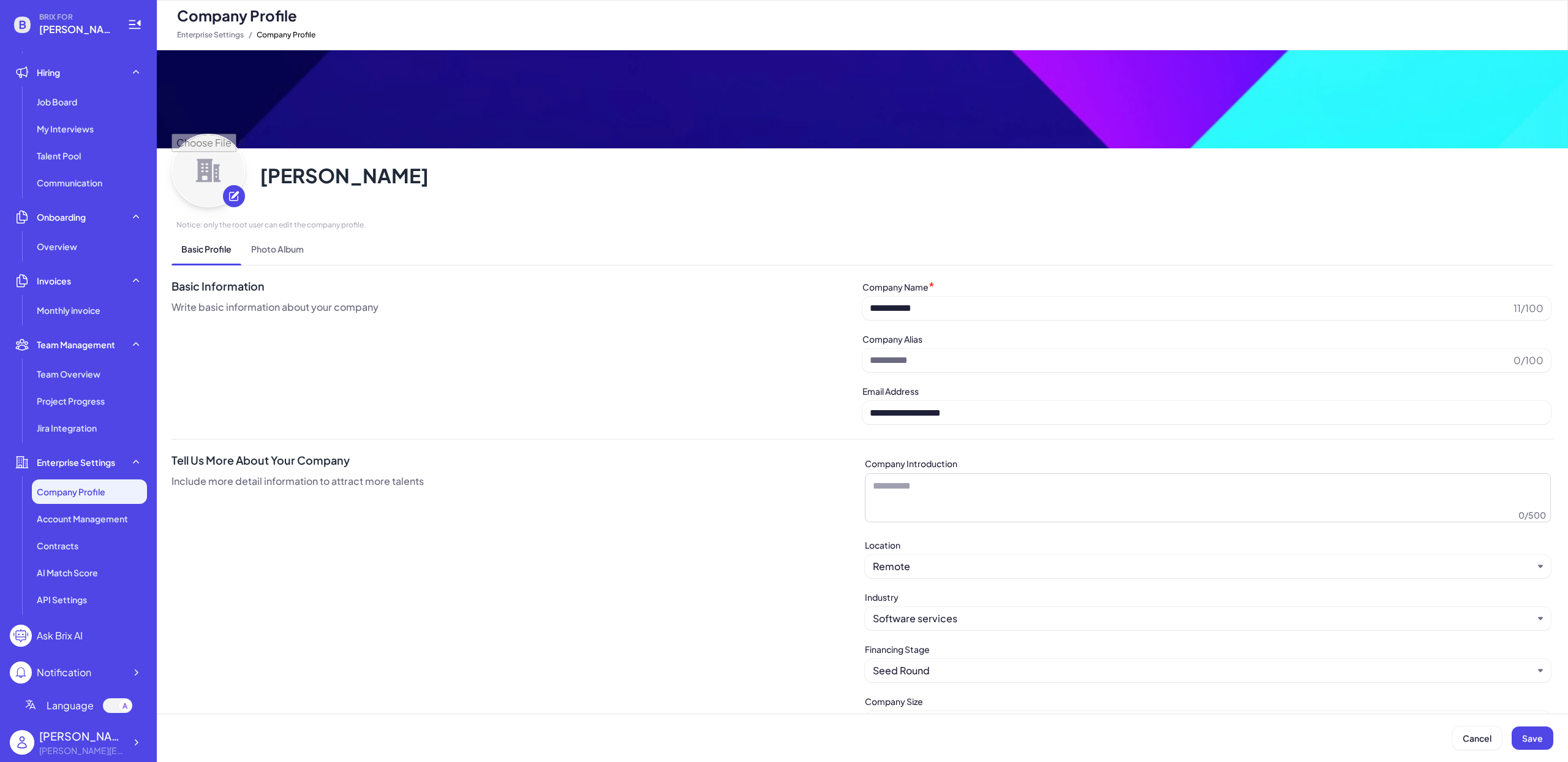
scroll to position [46, 0]
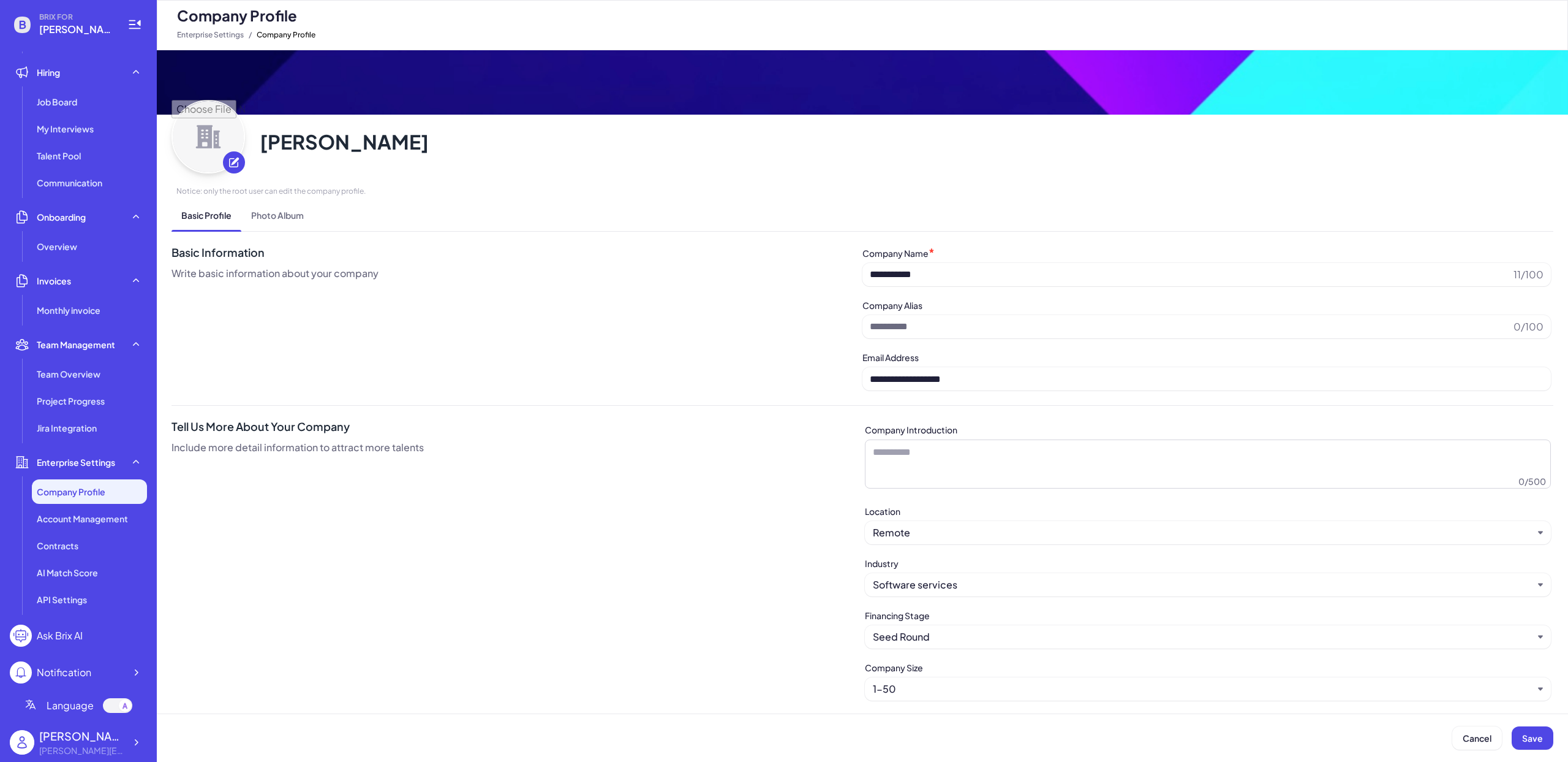
click at [82, 643] on div "Ask Brix AI" at bounding box center [46, 636] width 73 height 22
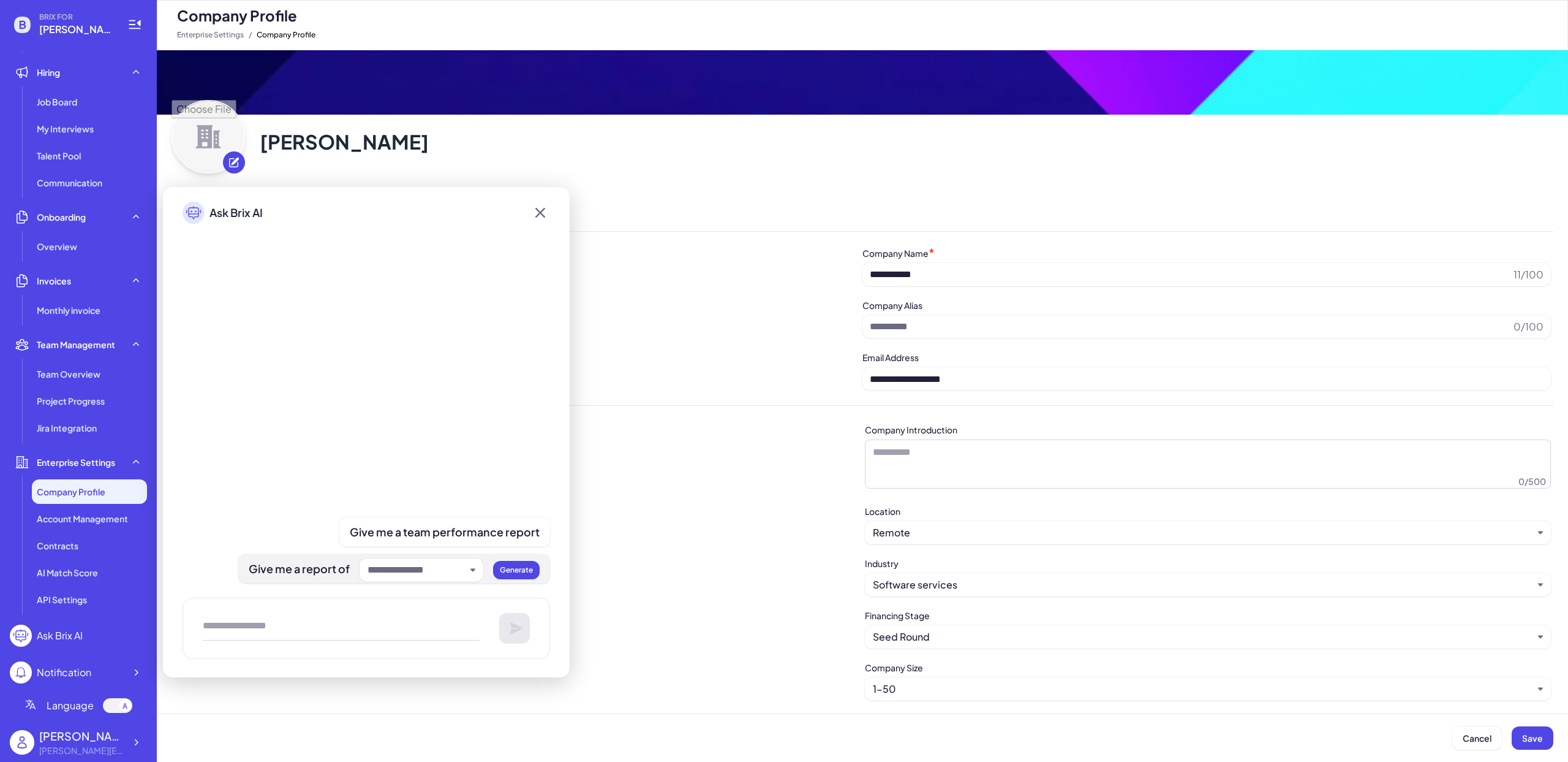
click at [396, 579] on div at bounding box center [422, 570] width 124 height 23
click at [396, 566] on input "text" at bounding box center [417, 570] width 98 height 15
click at [446, 420] on div at bounding box center [366, 400] width 368 height 325
click at [95, 307] on span "Monthly invoice" at bounding box center [69, 310] width 64 height 12
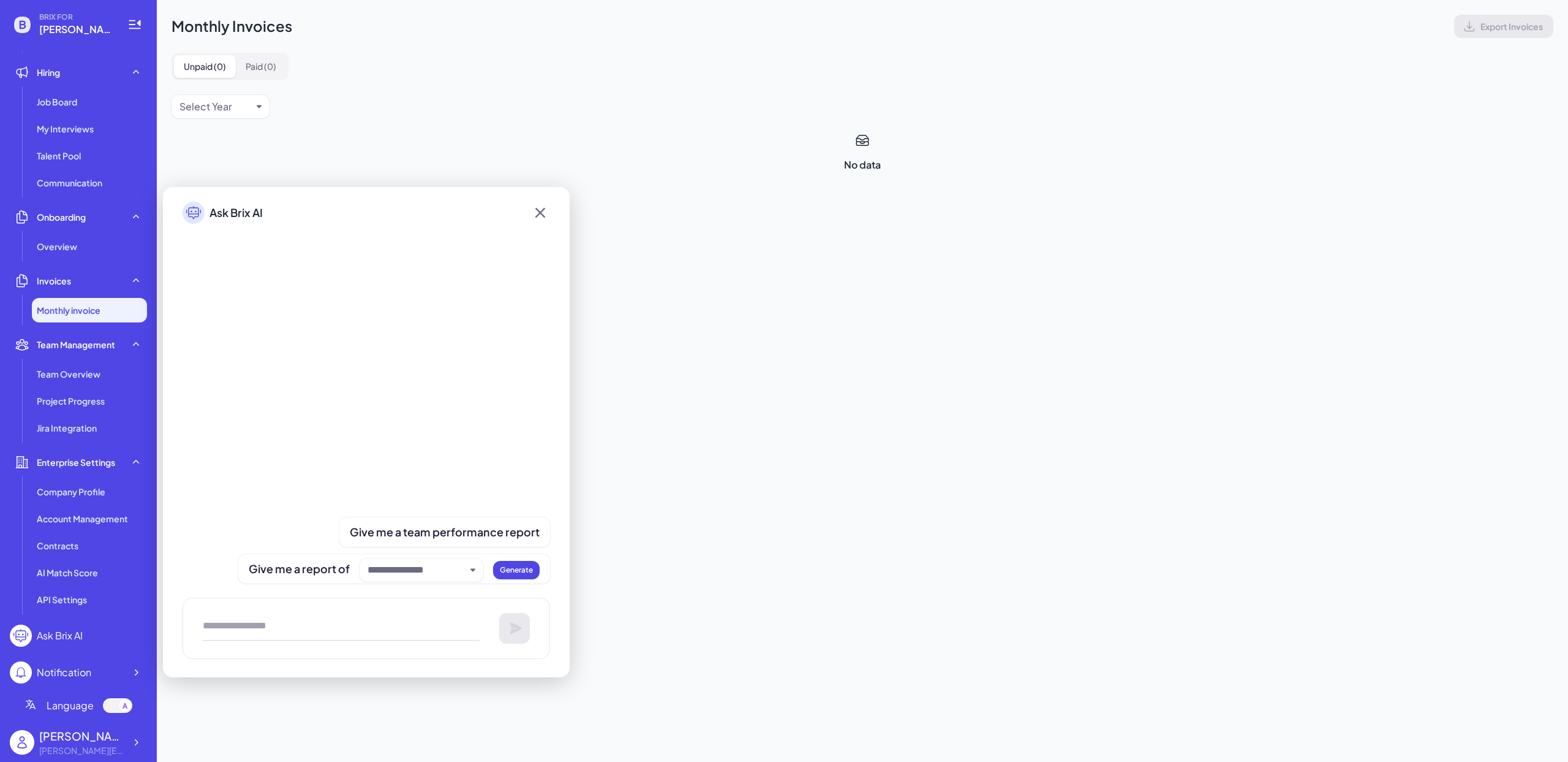
click at [544, 214] on icon at bounding box center [540, 212] width 20 height 22
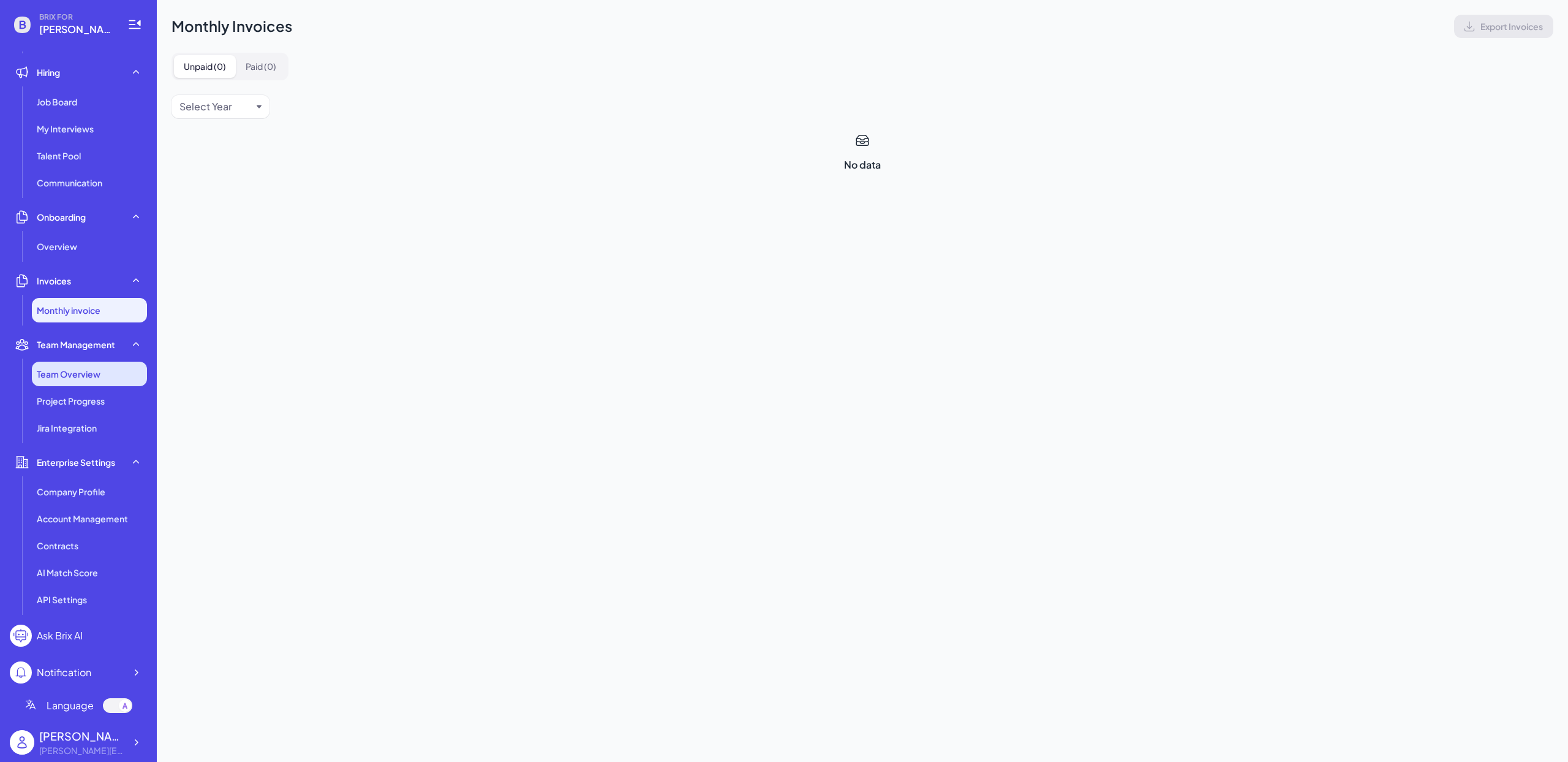
drag, startPoint x: 79, startPoint y: 387, endPoint x: 77, endPoint y: 370, distance: 17.1
click at [79, 387] on ul "Team Overview Project Progress Jira Integration" at bounding box center [79, 401] width 137 height 79
click at [76, 370] on span "Team Overview" at bounding box center [69, 374] width 64 height 12
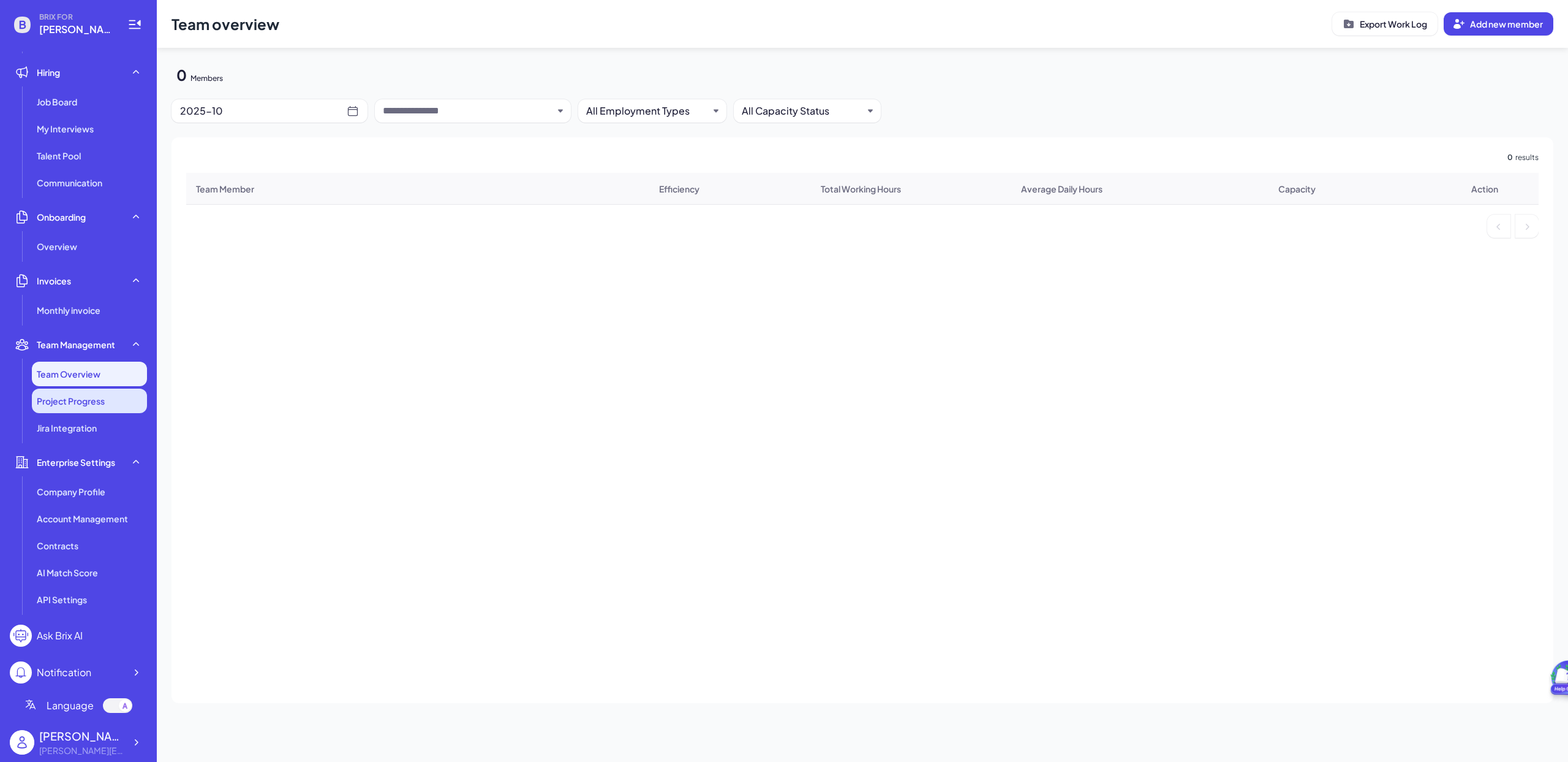
click at [94, 406] on span "Project Progress" at bounding box center [71, 401] width 68 height 12
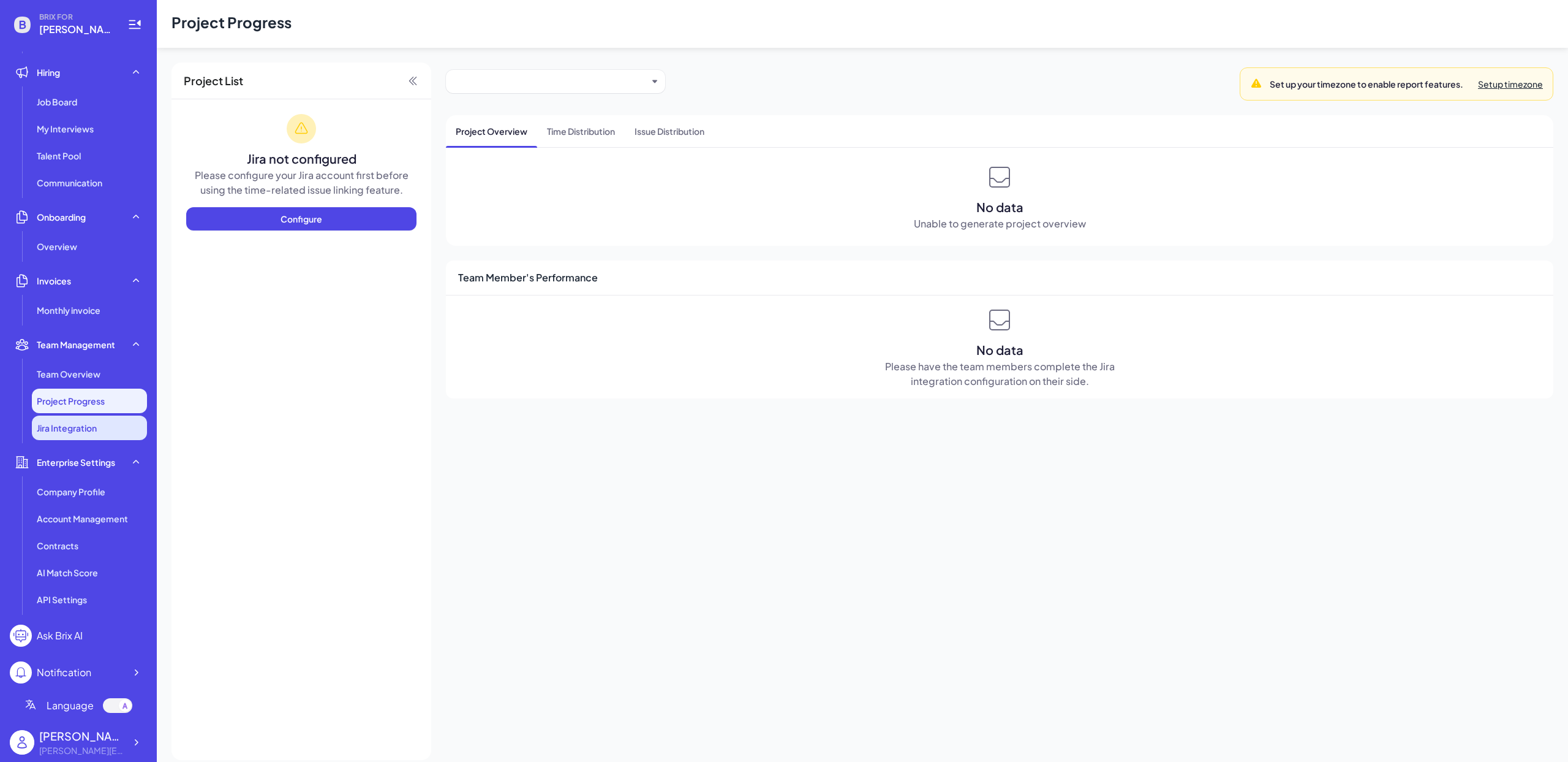
click at [89, 428] on span "Jira Integration" at bounding box center [67, 428] width 60 height 12
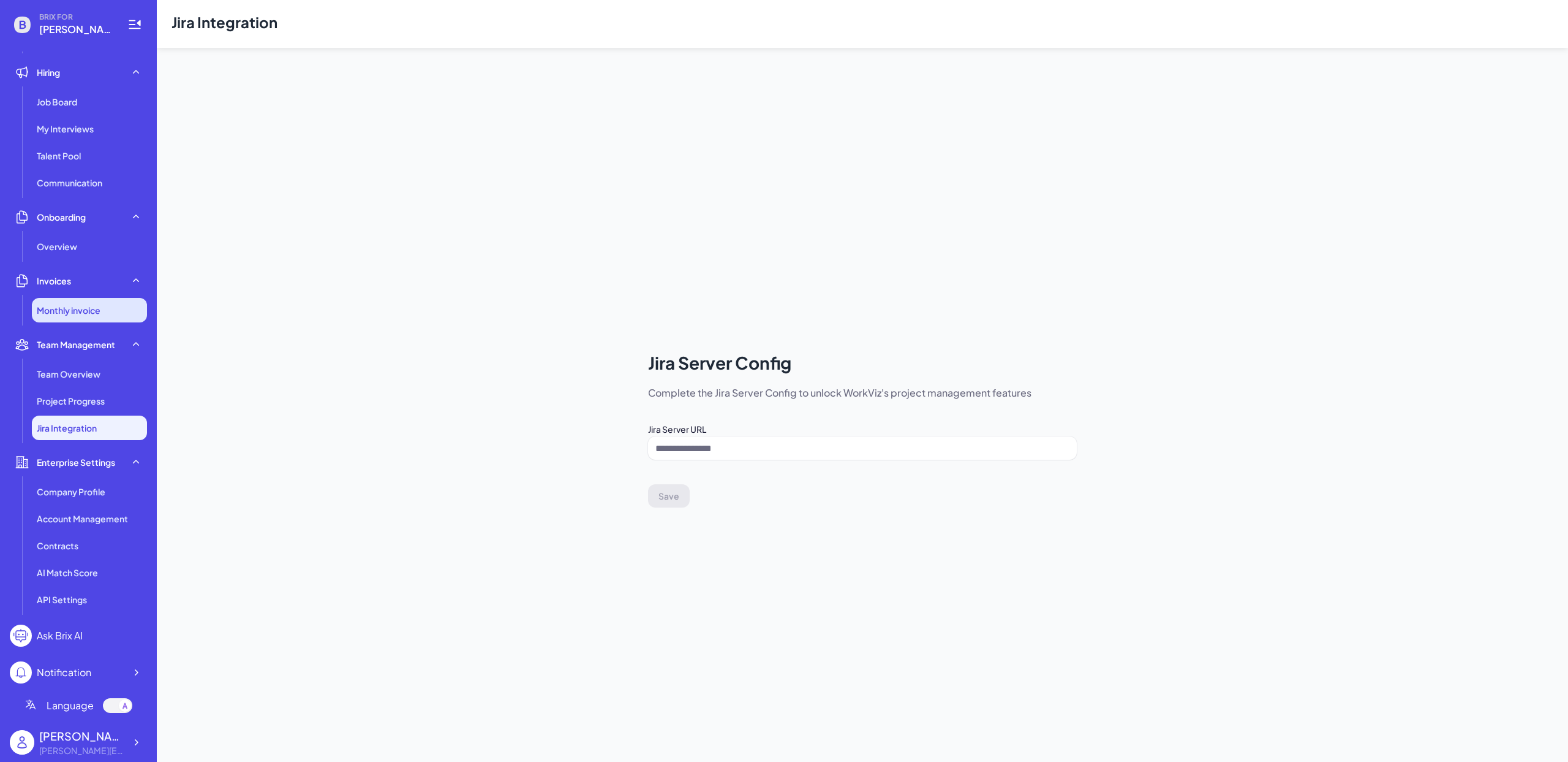
click at [98, 302] on li "Monthly invoice" at bounding box center [90, 310] width 115 height 25
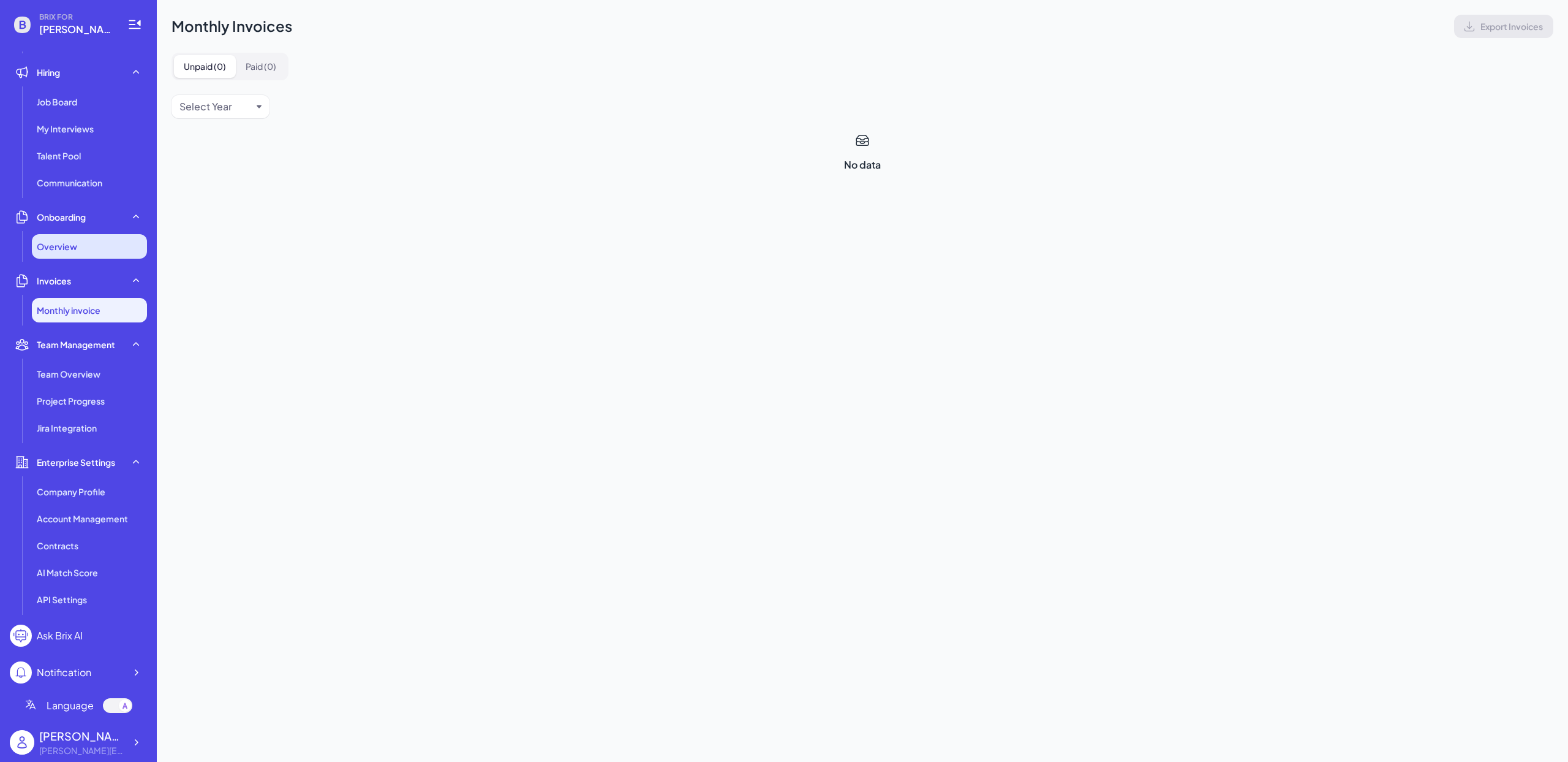
click at [99, 249] on div "Overview" at bounding box center [90, 246] width 115 height 25
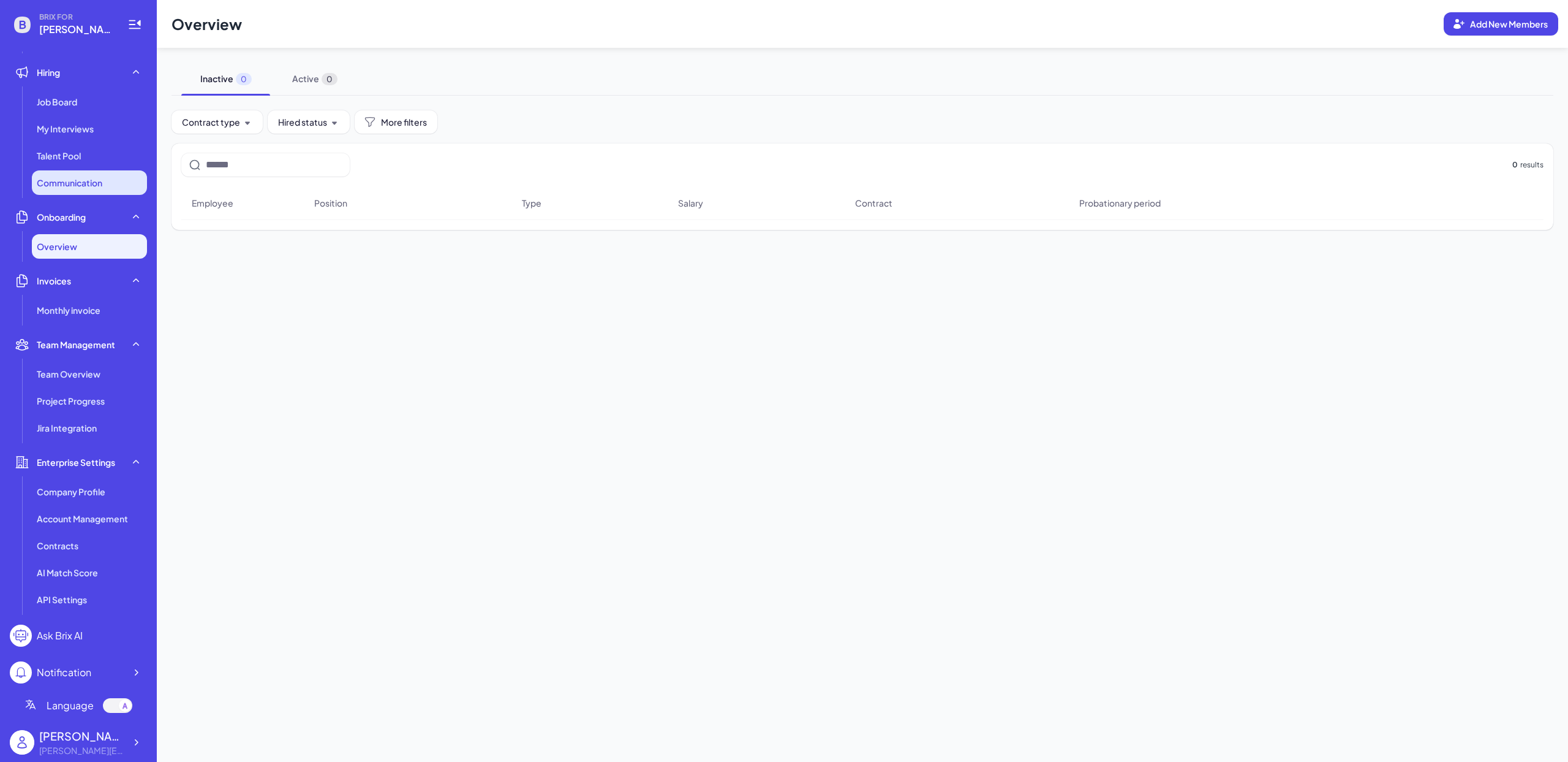
click at [99, 188] on span "Communication" at bounding box center [69, 182] width 66 height 12
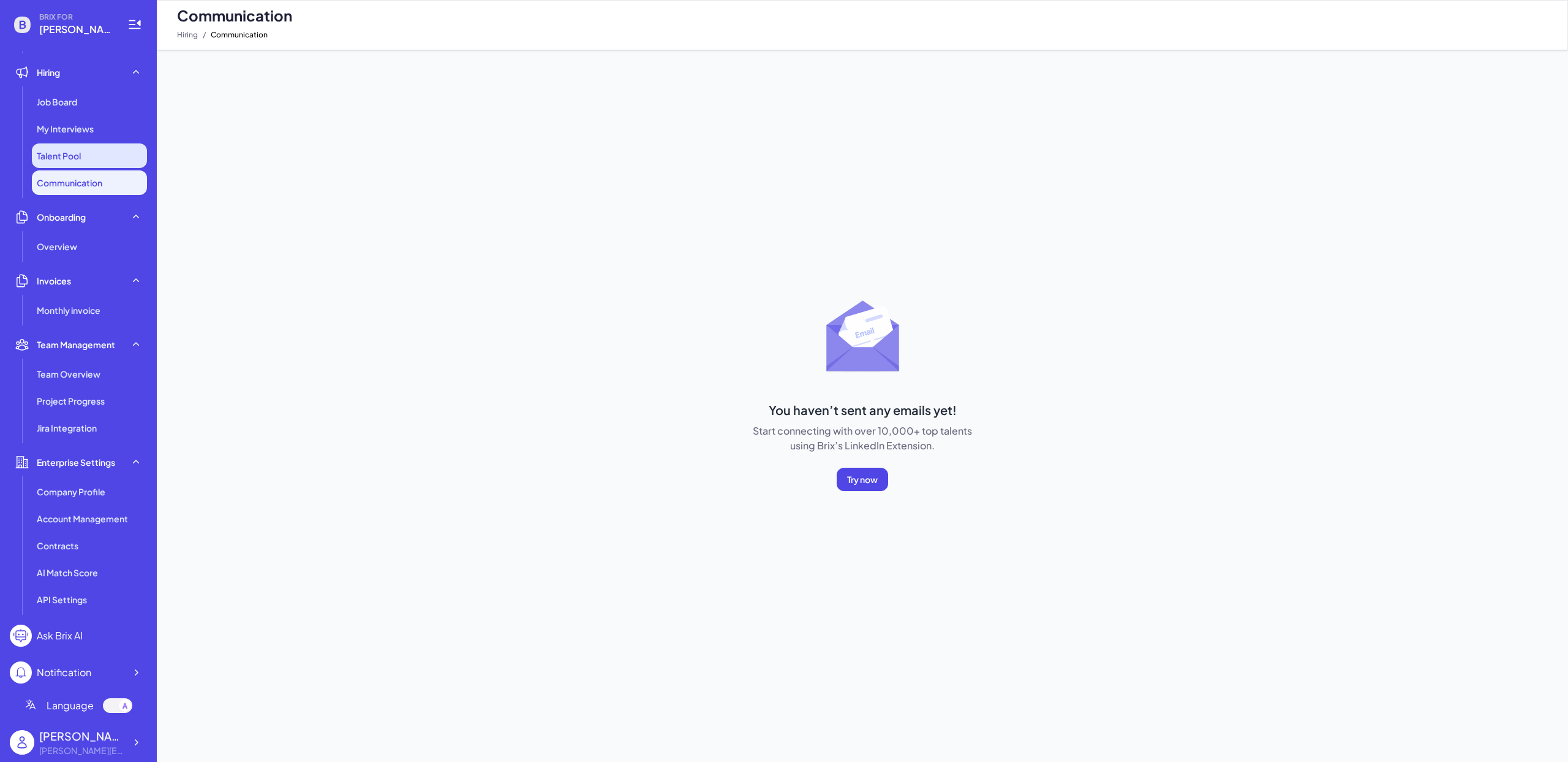
click at [92, 167] on li "Talent Pool" at bounding box center [90, 156] width 115 height 25
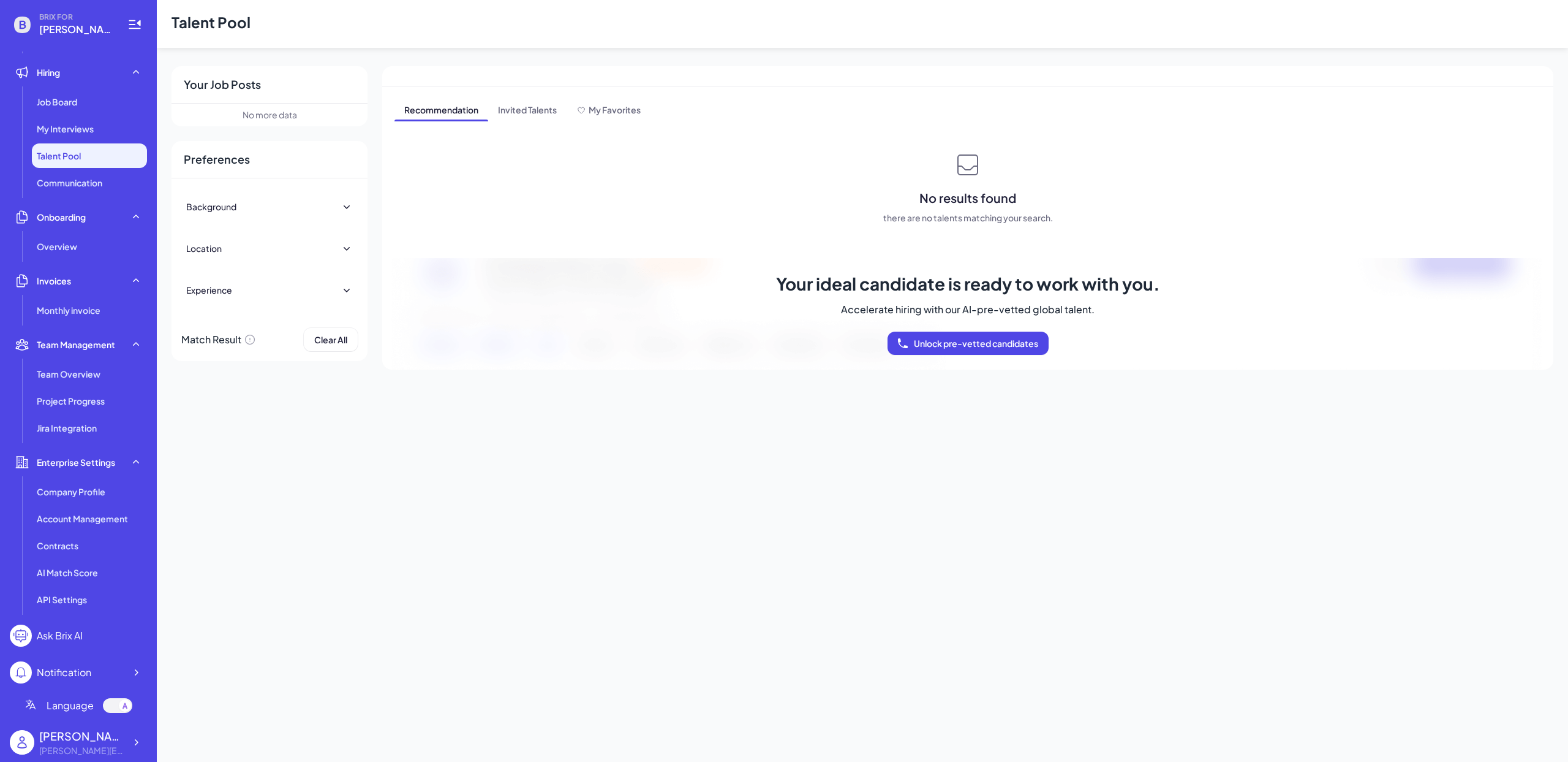
click at [272, 205] on div "Background" at bounding box center [269, 206] width 167 height 27
click at [280, 274] on div "Location" at bounding box center [269, 263] width 167 height 27
click at [246, 437] on div "Experience" at bounding box center [269, 450] width 167 height 27
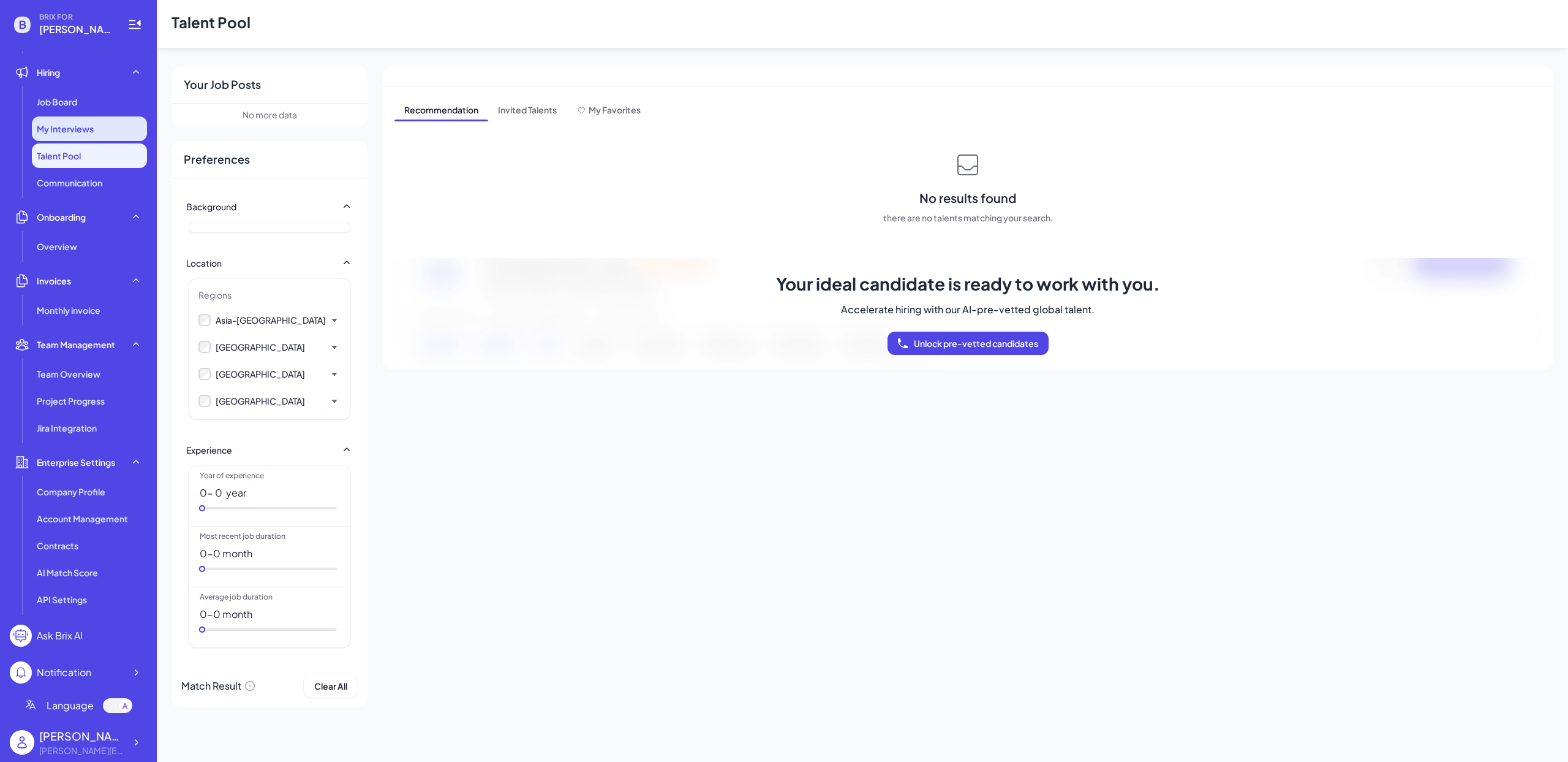
click at [96, 128] on div "My Interviews" at bounding box center [90, 129] width 115 height 25
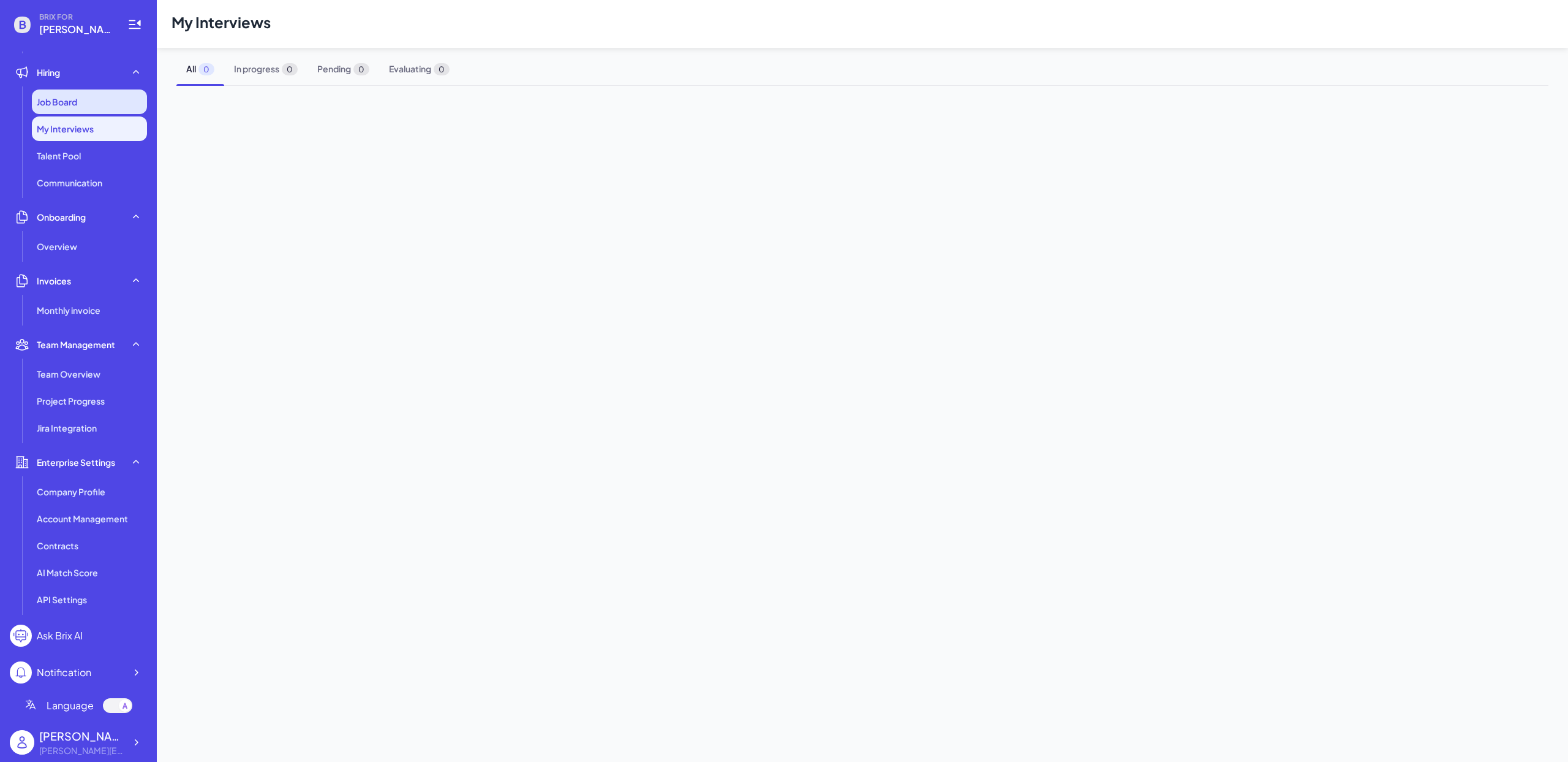
click at [87, 109] on div "Job Board" at bounding box center [90, 102] width 115 height 25
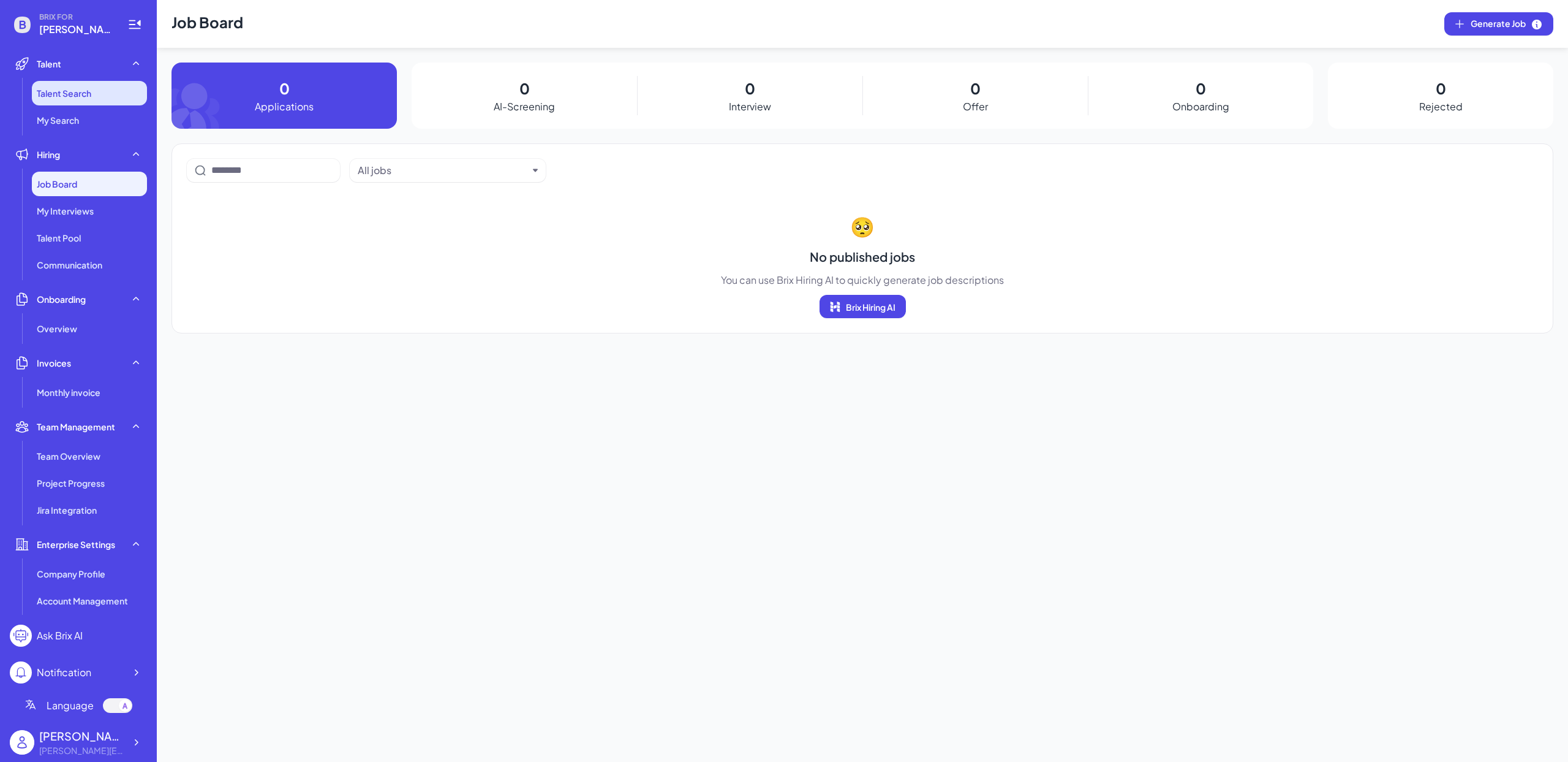
click at [73, 91] on span "Talent Search" at bounding box center [64, 93] width 55 height 12
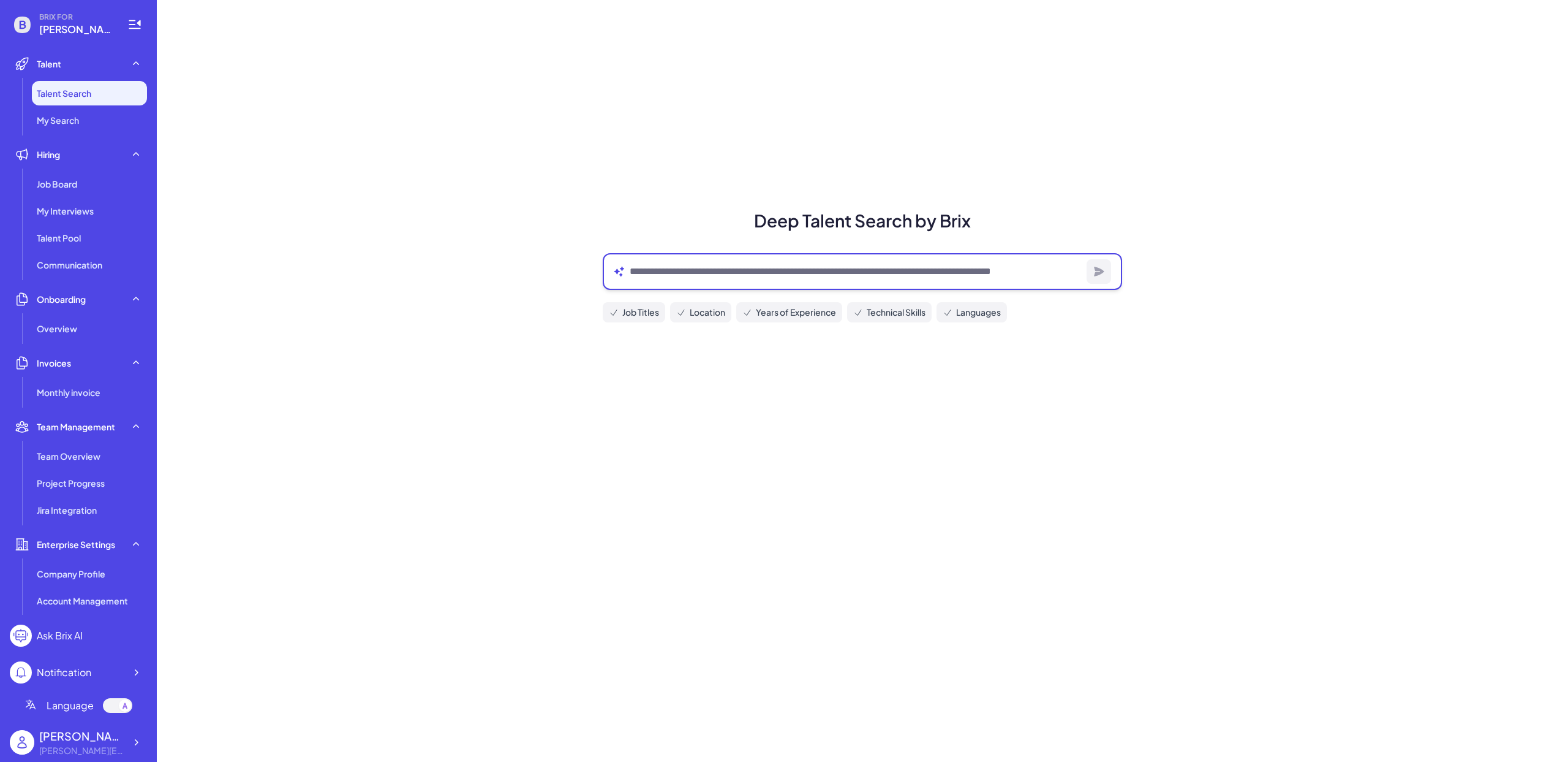
click at [706, 265] on textarea at bounding box center [855, 271] width 452 height 15
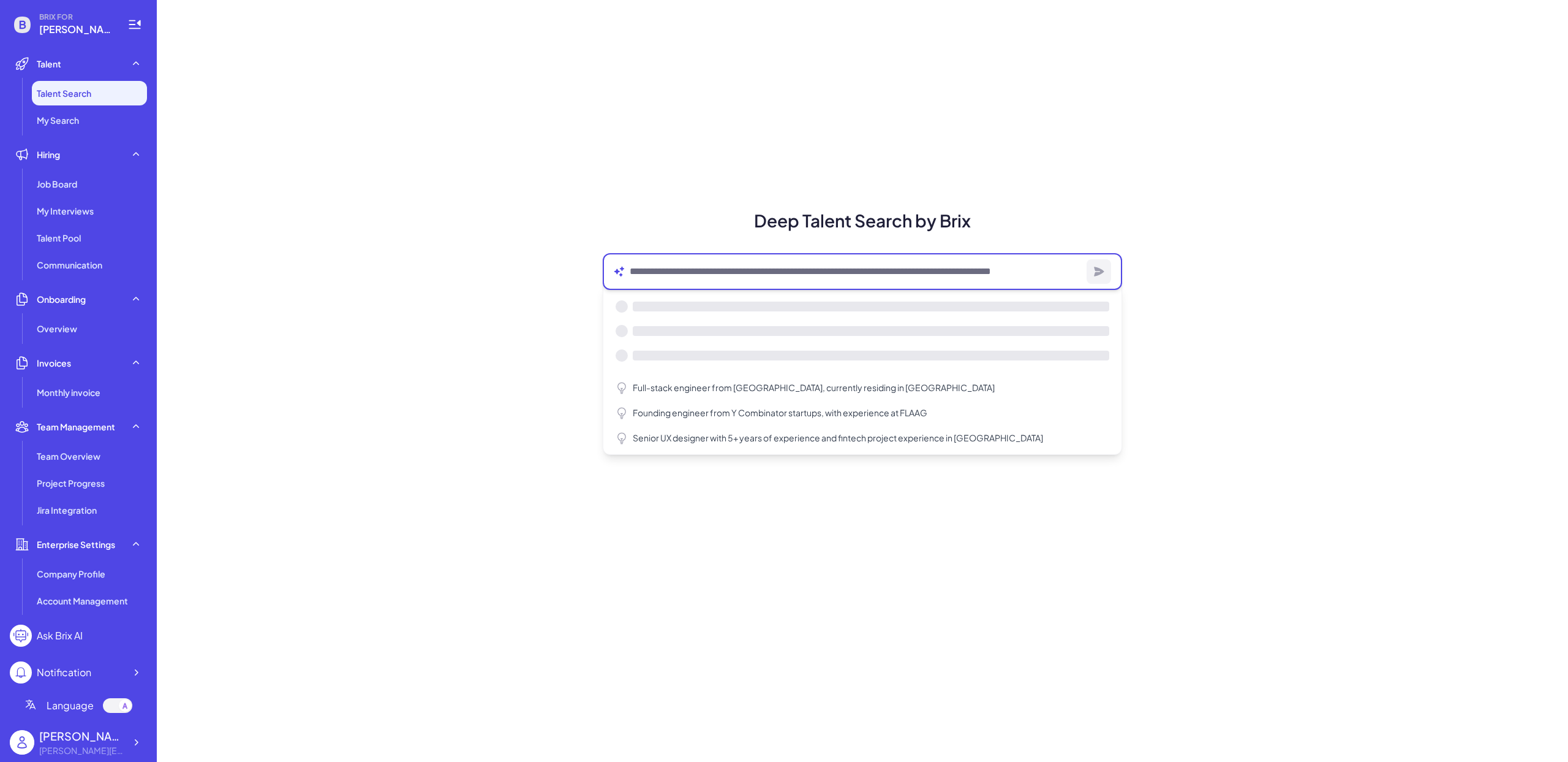
click at [713, 268] on textarea at bounding box center [855, 271] width 452 height 15
paste textarea "**********"
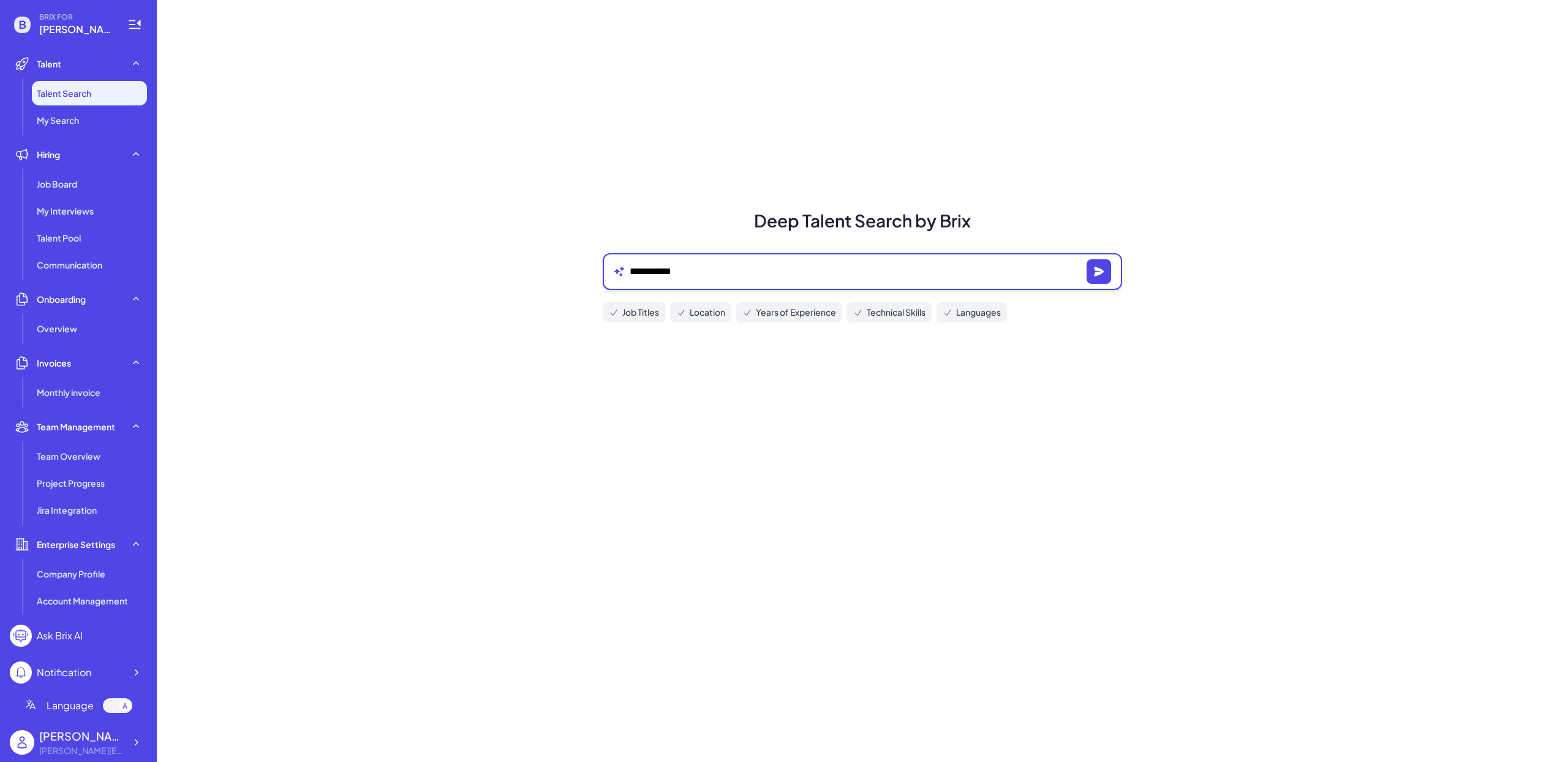
click at [633, 271] on textarea "**********" at bounding box center [855, 271] width 452 height 15
type textarea "**********"
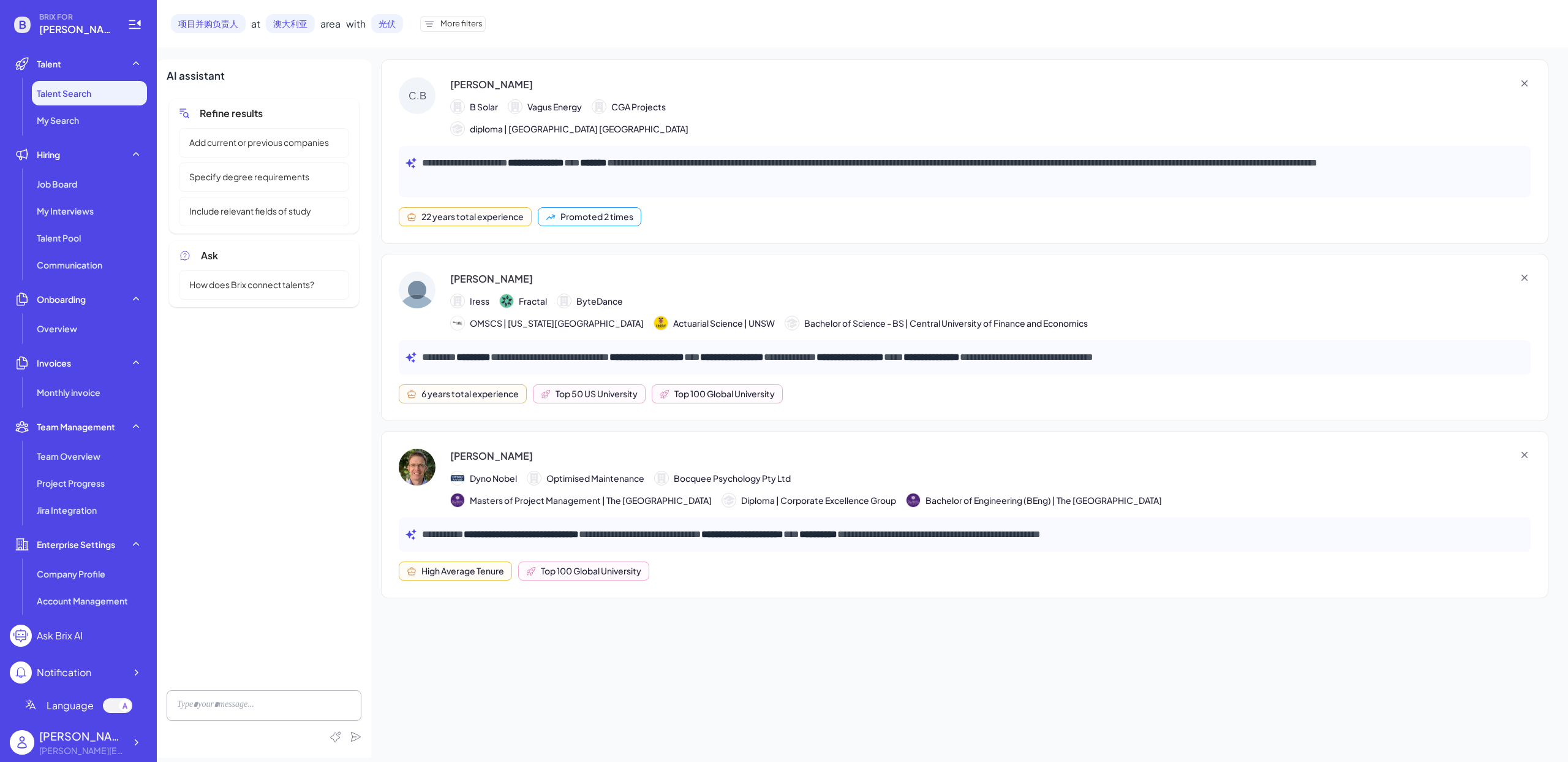
click at [607, 56] on div "**********" at bounding box center [863, 379] width 1412 height 758
click at [475, 173] on p "**********" at bounding box center [973, 172] width 1103 height 34
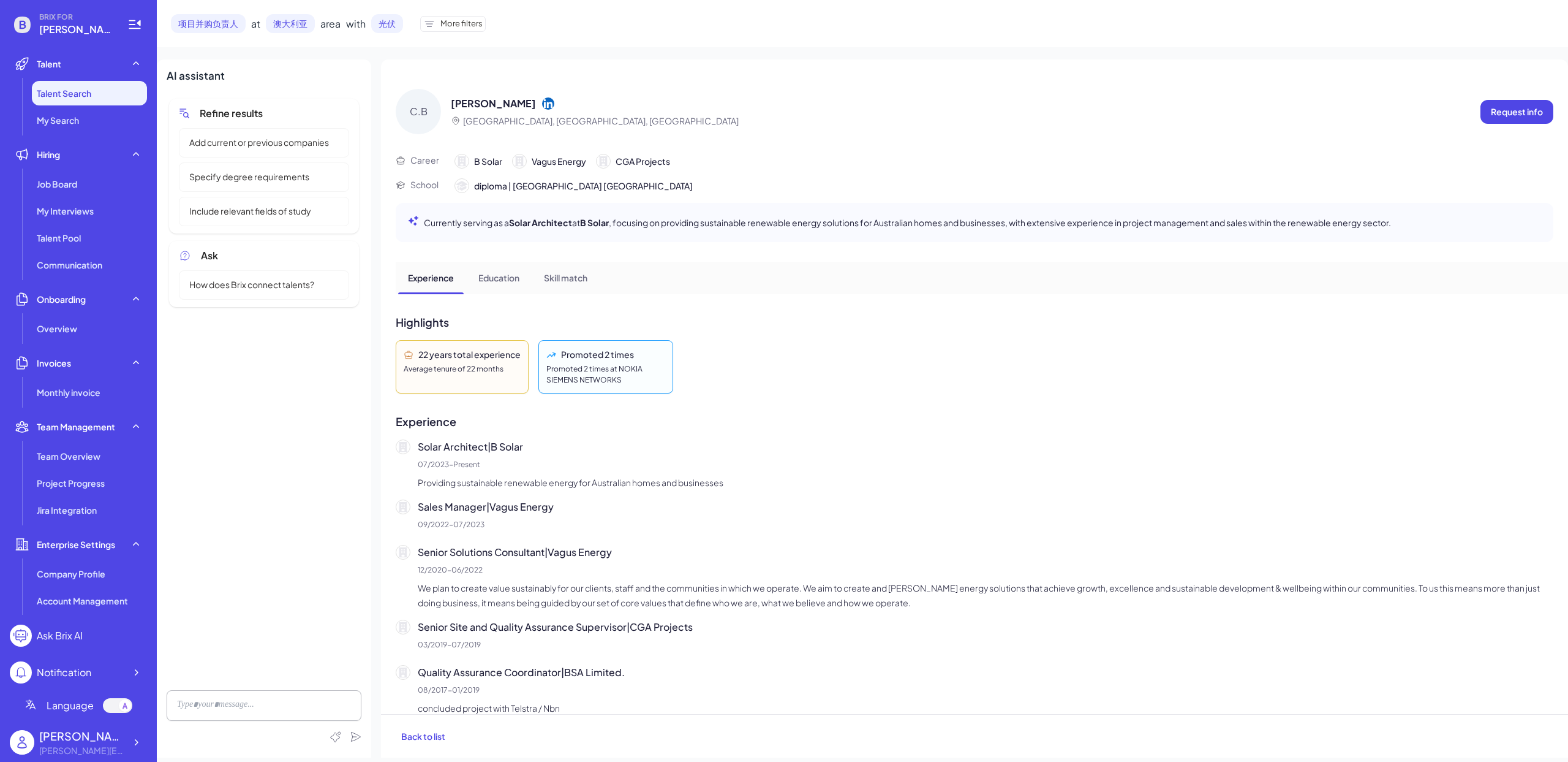
click at [483, 286] on div "Education" at bounding box center [499, 277] width 61 height 31
click at [77, 332] on div "Overview" at bounding box center [90, 329] width 115 height 25
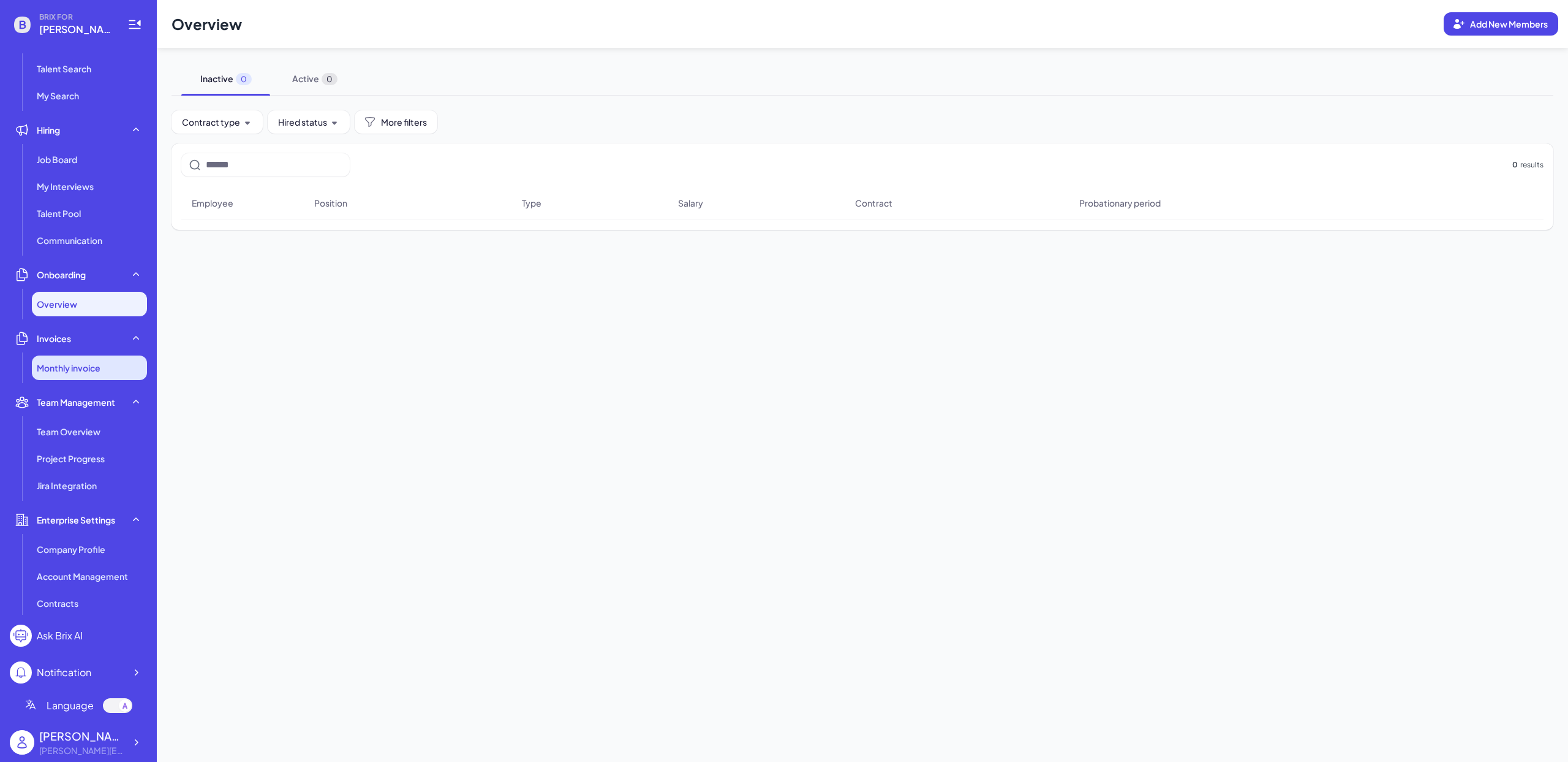
scroll to position [82, 0]
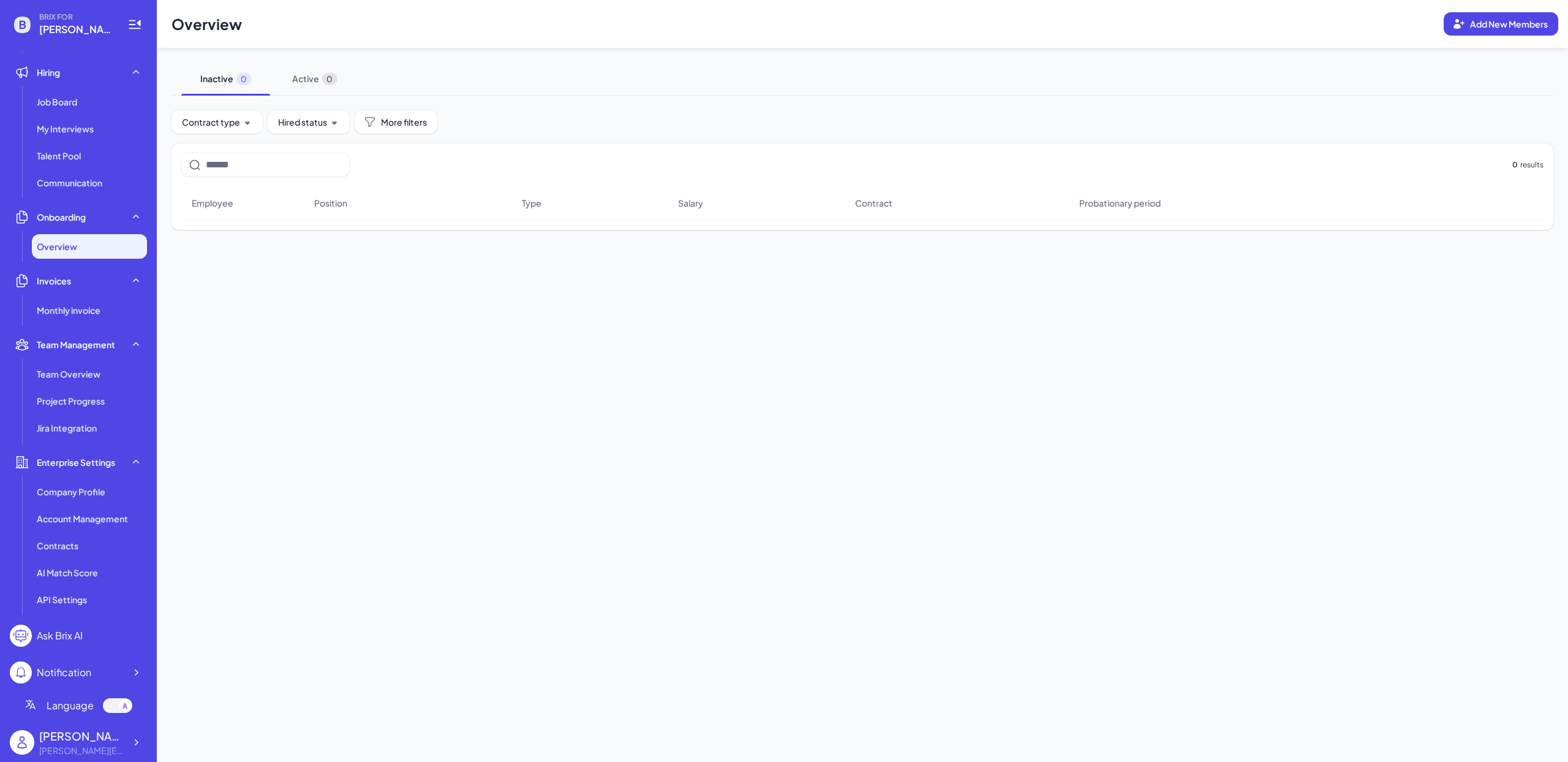
click at [69, 676] on div "Notification" at bounding box center [64, 672] width 55 height 15
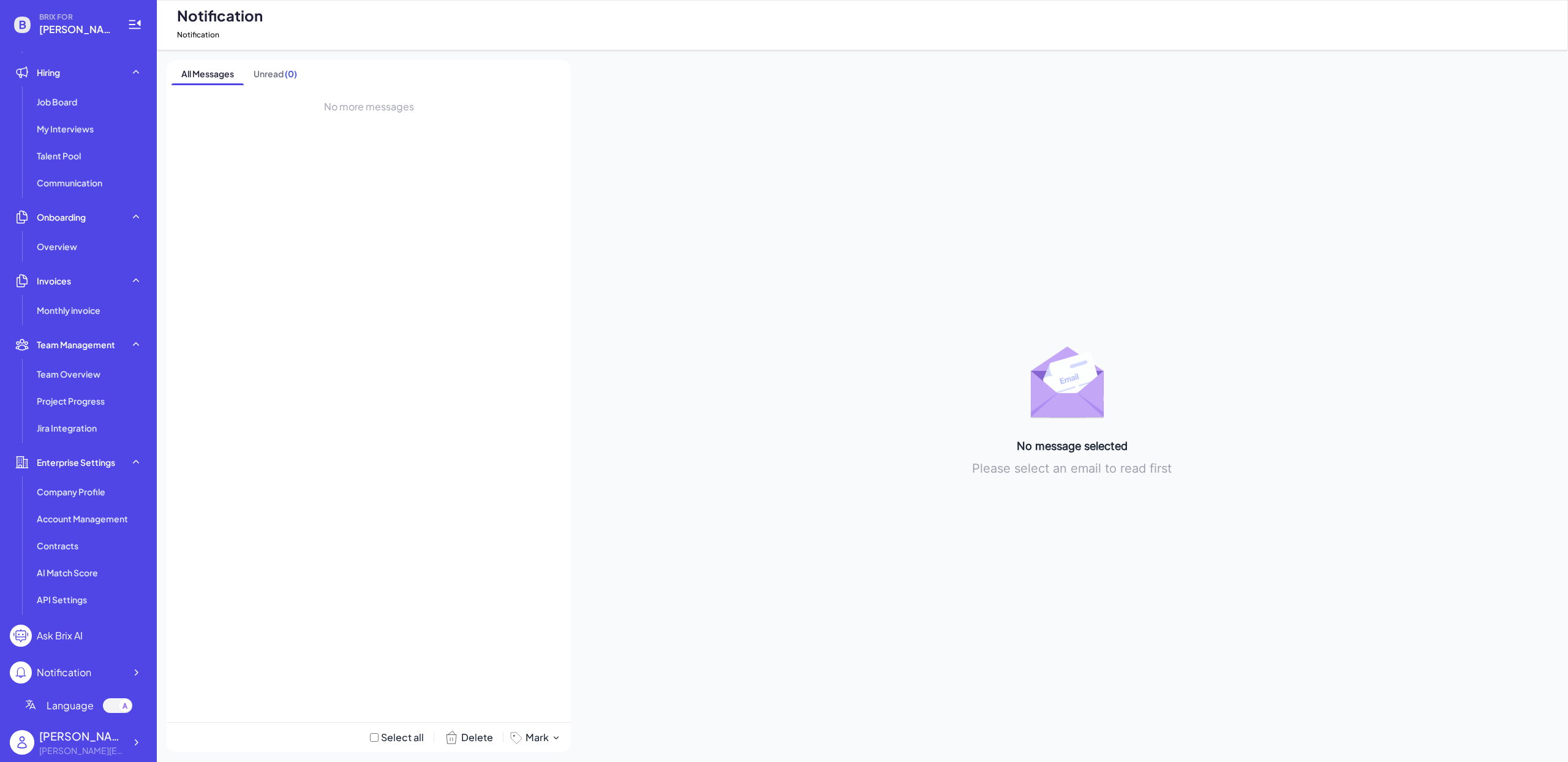
click at [61, 715] on div "Language" at bounding box center [79, 706] width 137 height 34
click at [127, 711] on div at bounding box center [118, 706] width 29 height 15
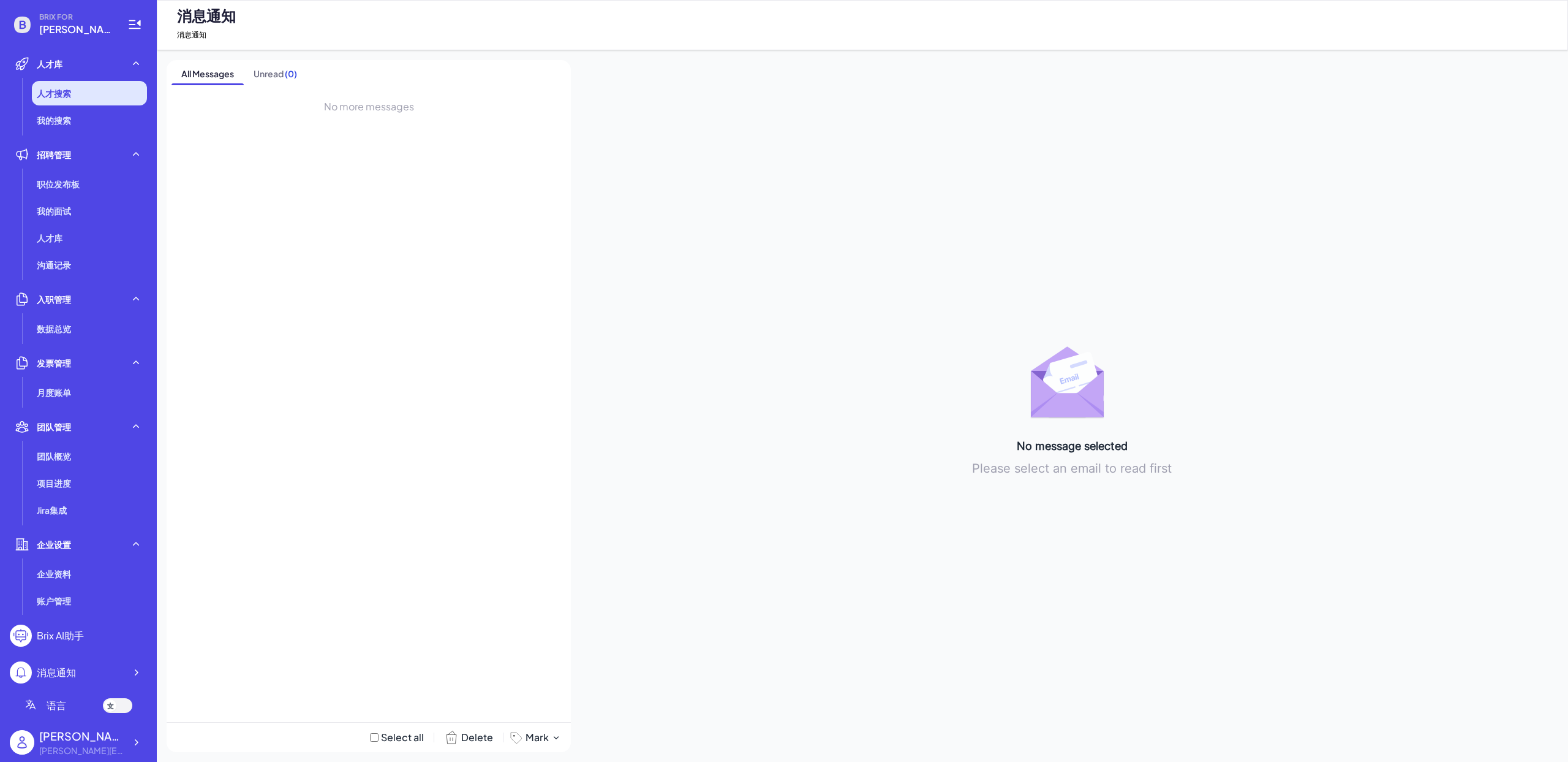
click at [62, 99] on span "人才搜索" at bounding box center [54, 93] width 34 height 12
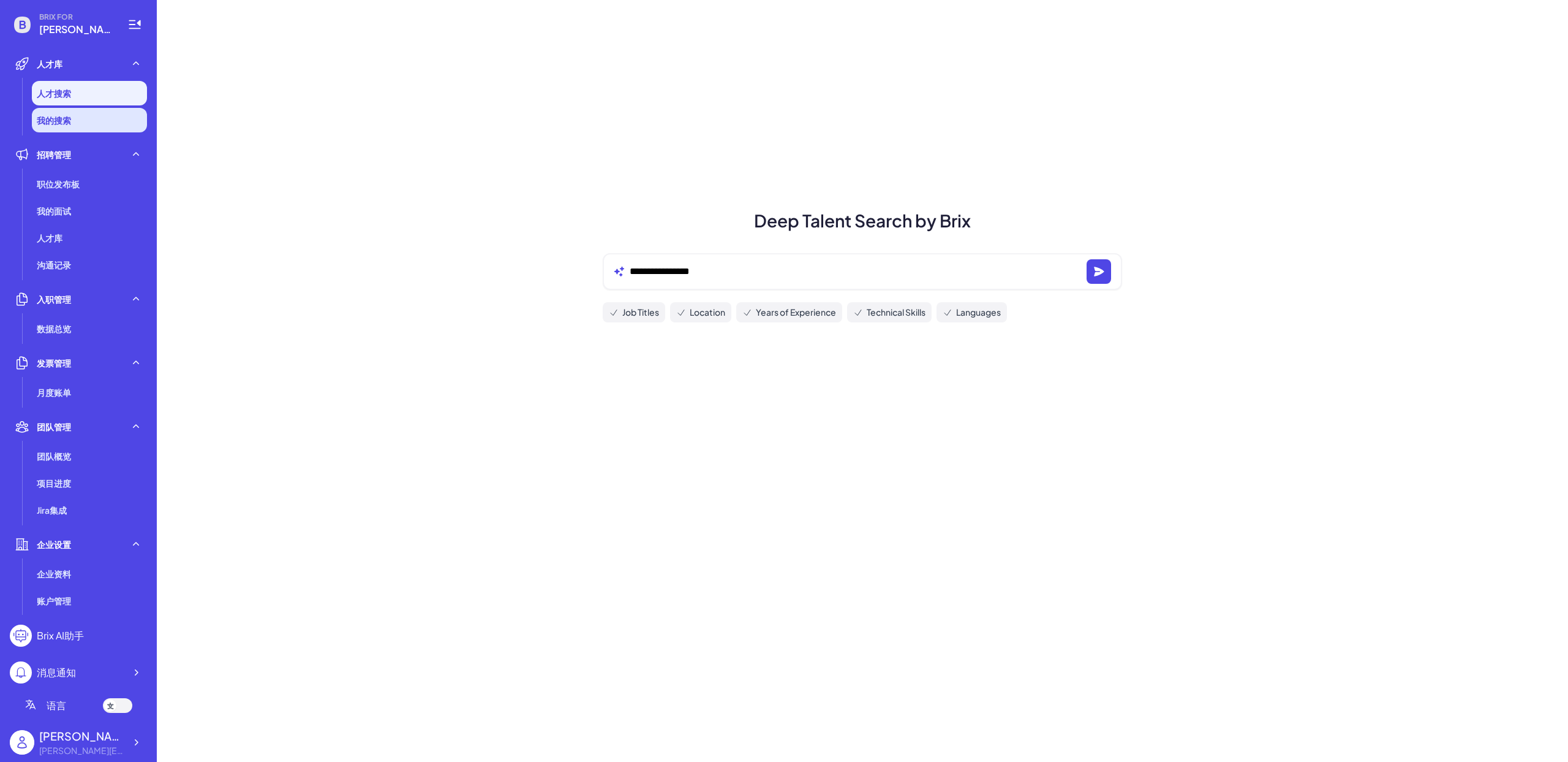
click at [79, 132] on li "我的搜索" at bounding box center [90, 120] width 115 height 25
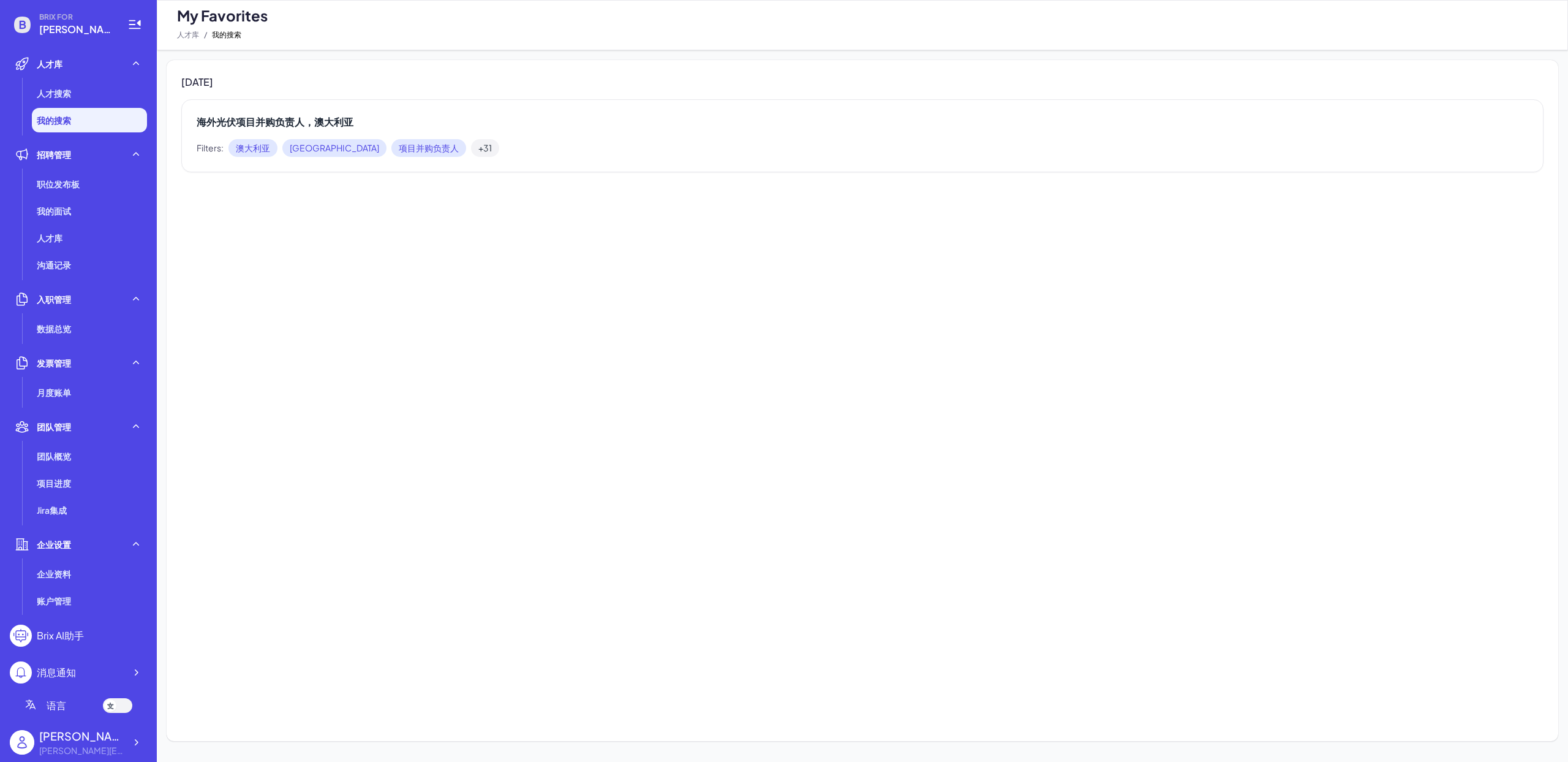
click at [416, 109] on div "海外光伏项目并购负责人，澳大利亚 Filters: 澳大利亚 [GEOGRAPHIC_DATA] 项目并购负责人 +31" at bounding box center [862, 136] width 1362 height 73
click at [323, 119] on h2 "海外光伏项目并购负责人，澳大利亚" at bounding box center [862, 122] width 1332 height 15
